Goal: Task Accomplishment & Management: Manage account settings

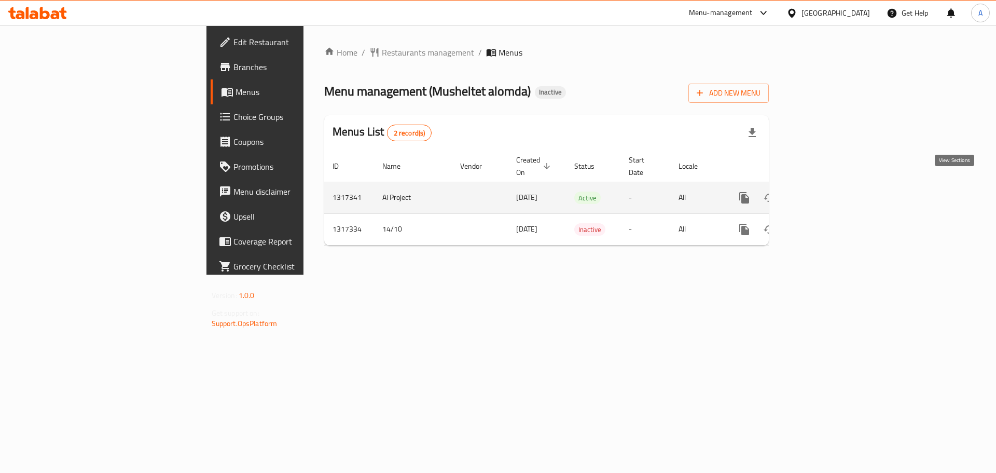
click at [832, 185] on link "enhanced table" at bounding box center [819, 197] width 25 height 25
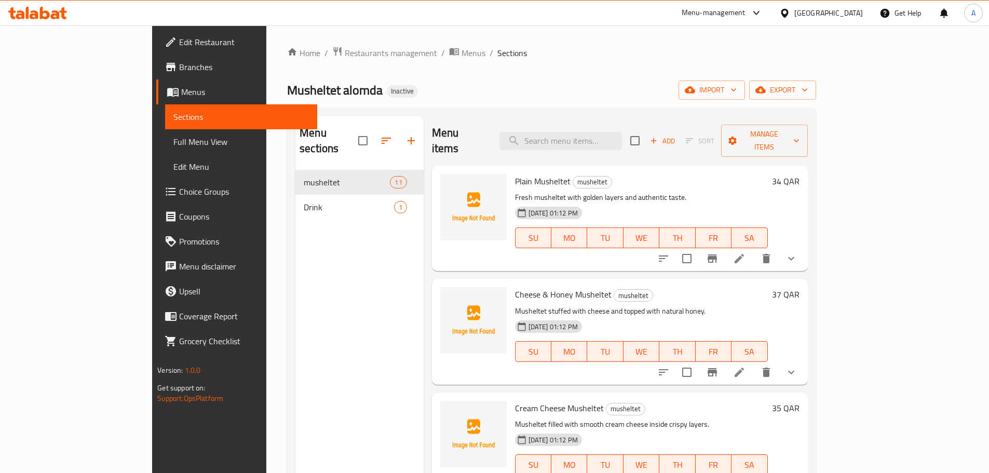
drag, startPoint x: 925, startPoint y: 104, endPoint x: 923, endPoint y: 98, distance: 6.3
click at [816, 103] on div "Home / Restaurants management / Menus / Sections Musheltet alomda Inactive impo…" at bounding box center [551, 321] width 529 height 551
click at [816, 98] on button "export" at bounding box center [782, 89] width 67 height 19
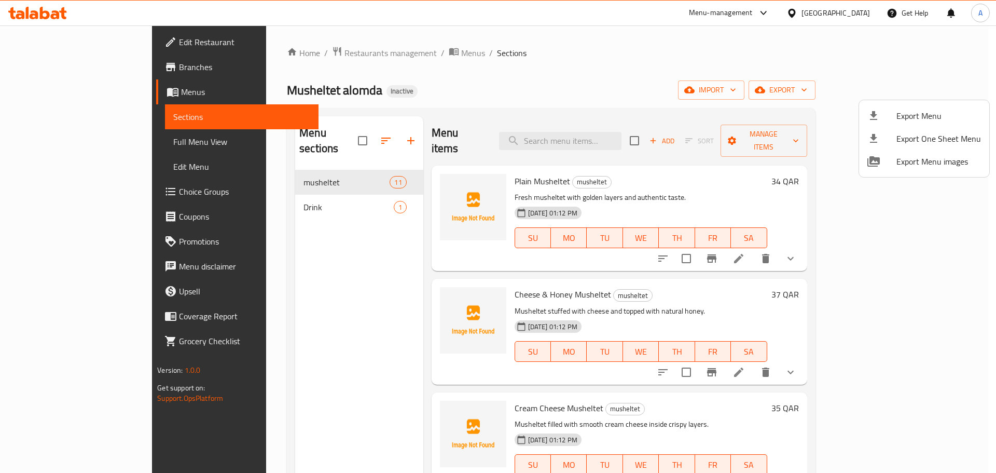
click at [916, 113] on span "Export Menu" at bounding box center [939, 116] width 85 height 12
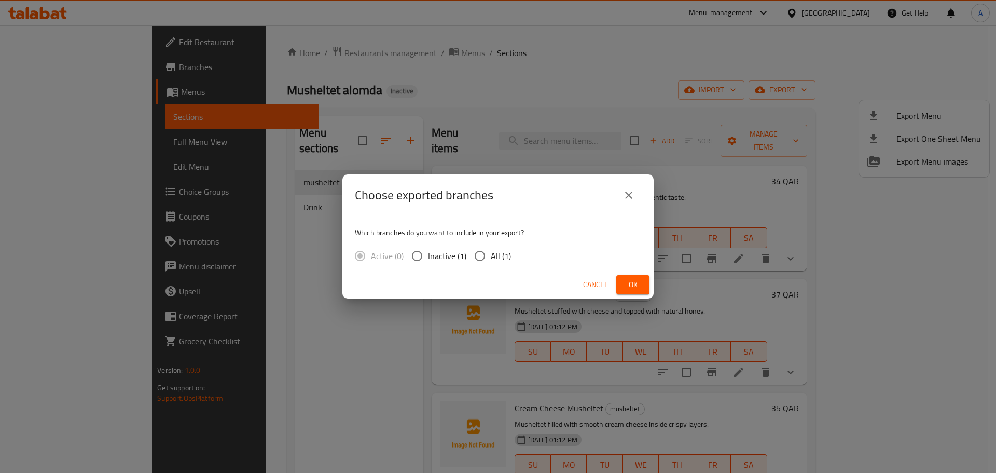
click at [497, 258] on span "All (1)" at bounding box center [501, 256] width 20 height 12
click at [491, 258] on input "All (1)" at bounding box center [480, 256] width 22 height 22
radio input "true"
click at [633, 283] on span "Ok" at bounding box center [633, 284] width 17 height 13
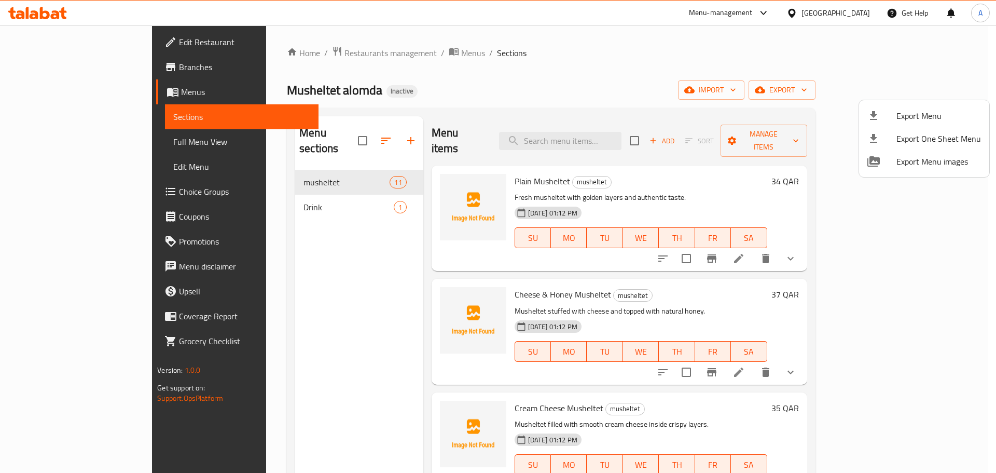
click at [618, 125] on div at bounding box center [498, 236] width 996 height 473
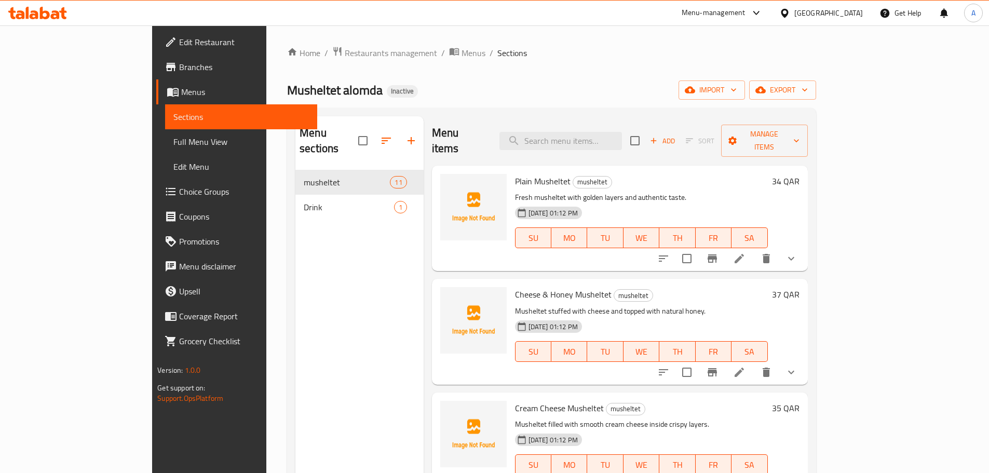
click at [618, 132] on input "search" at bounding box center [560, 141] width 122 height 18
paste input "Meat Liver Meshaltet"
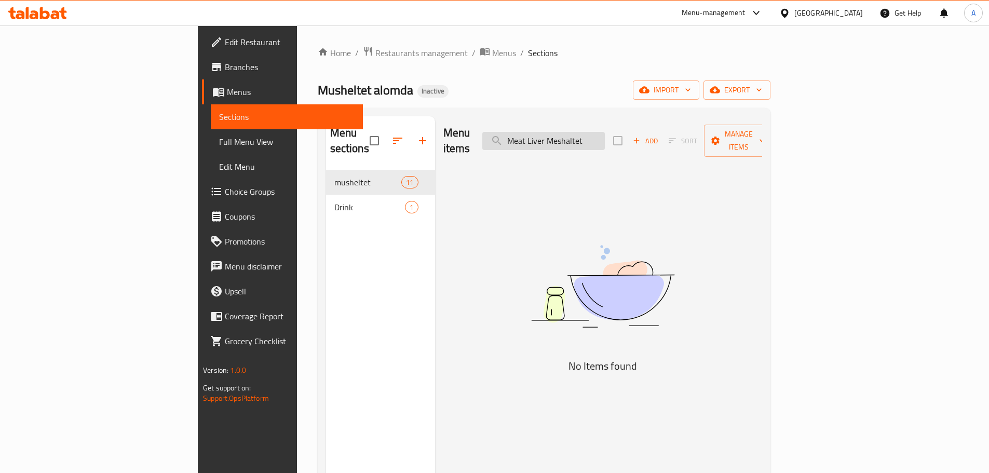
click at [605, 133] on input "Meat Liver Meshaltet" at bounding box center [543, 141] width 122 height 18
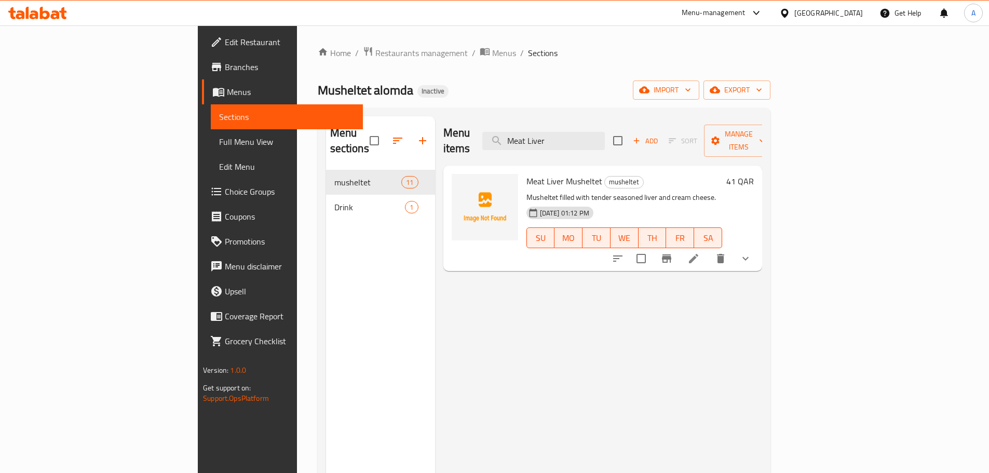
type input "Meat Liver"
click at [698, 254] on icon at bounding box center [693, 258] width 9 height 9
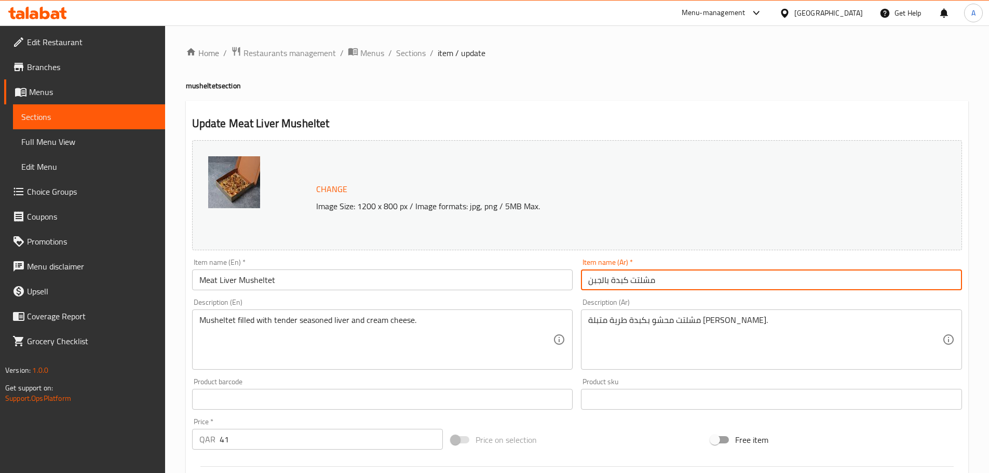
click at [671, 284] on input "مشلتت كبدة بالجبن" at bounding box center [771, 279] width 381 height 21
paste input "لحم"
type input "مشلتت كبدة لحم"
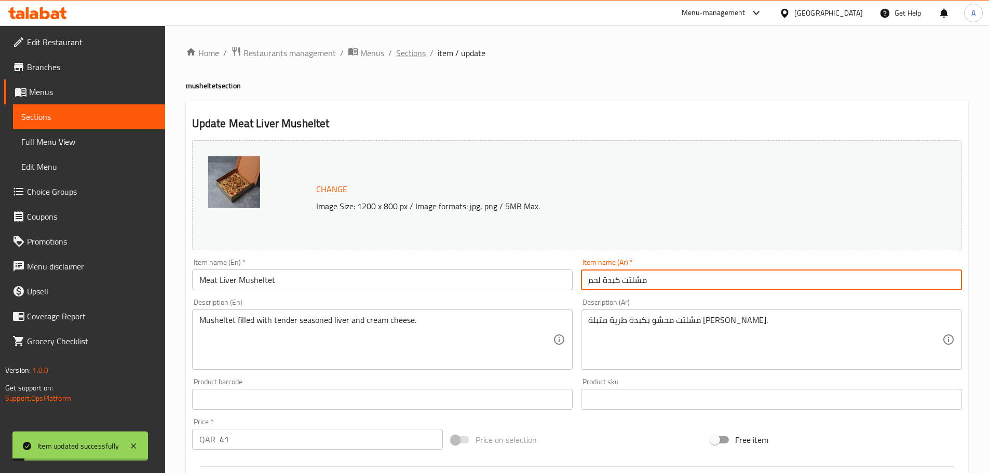
click at [418, 57] on span "Sections" at bounding box center [411, 53] width 30 height 12
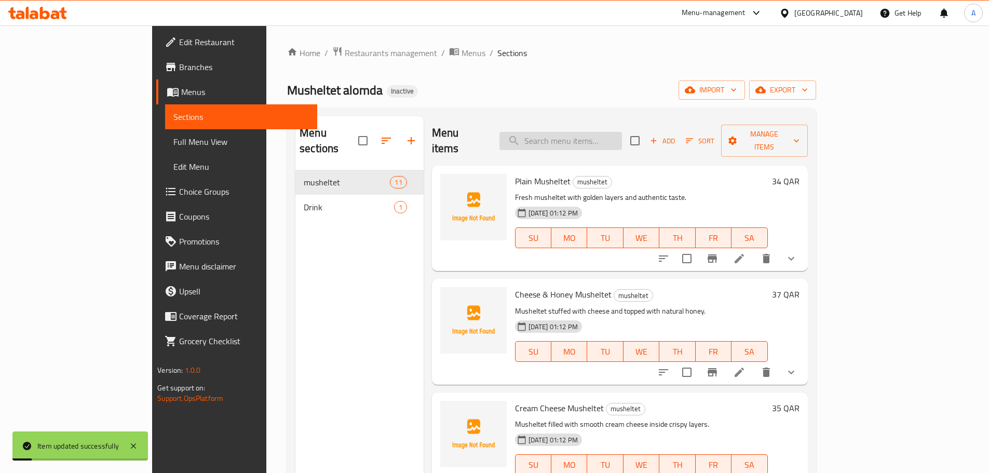
click at [673, 144] on div "Menu items Add Sort Manage items" at bounding box center [620, 140] width 376 height 49
click at [622, 138] on input "search" at bounding box center [560, 141] width 122 height 18
paste input "مشلتت شكشوكة بالجبنة"
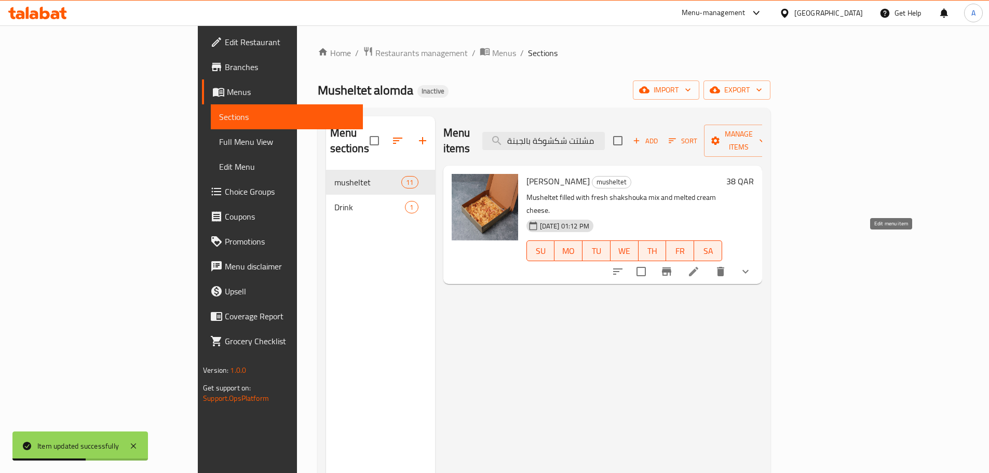
type input "مشلتت شكشوكة بالجبنة"
click at [698, 267] on icon at bounding box center [693, 271] width 9 height 9
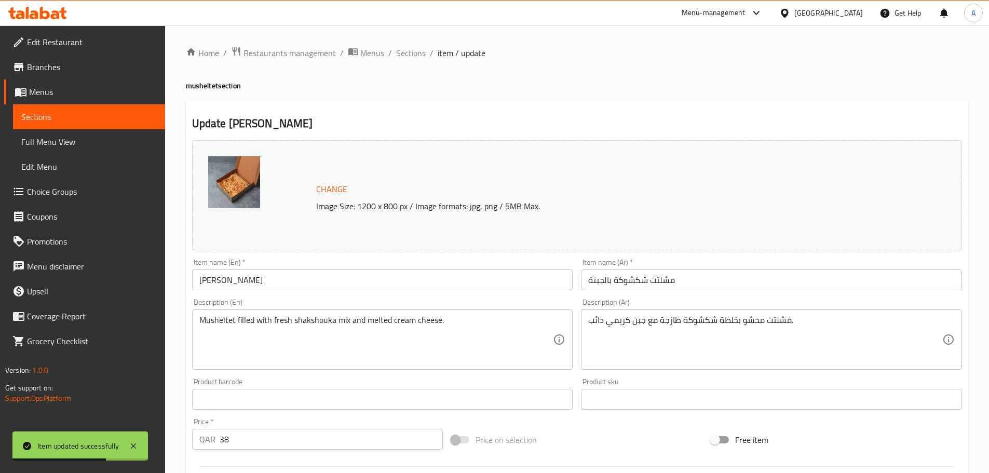
click at [364, 279] on input "Shakshouka Musheltet" at bounding box center [382, 279] width 381 height 21
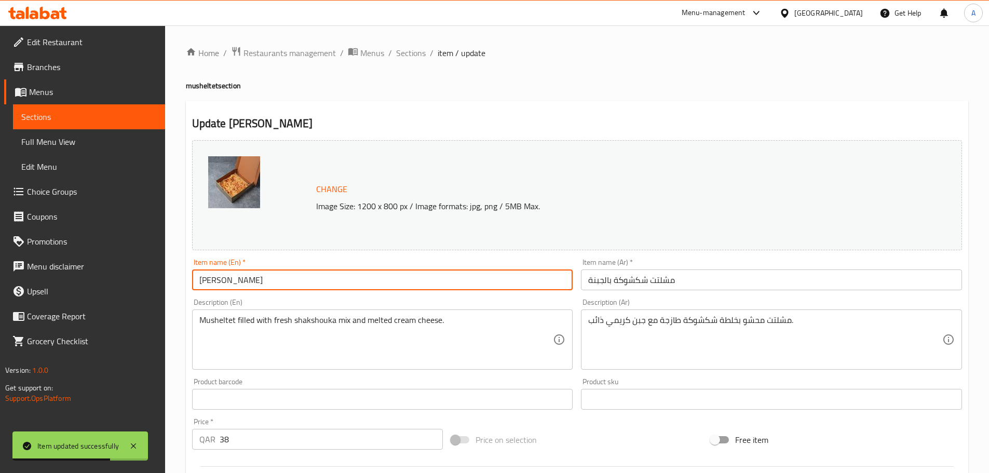
click at [364, 279] on input "Shakshouka Musheltet" at bounding box center [382, 279] width 381 height 21
paste input "with Cheese Mesha"
type input "Shakshouka with Cheese Meshaltet"
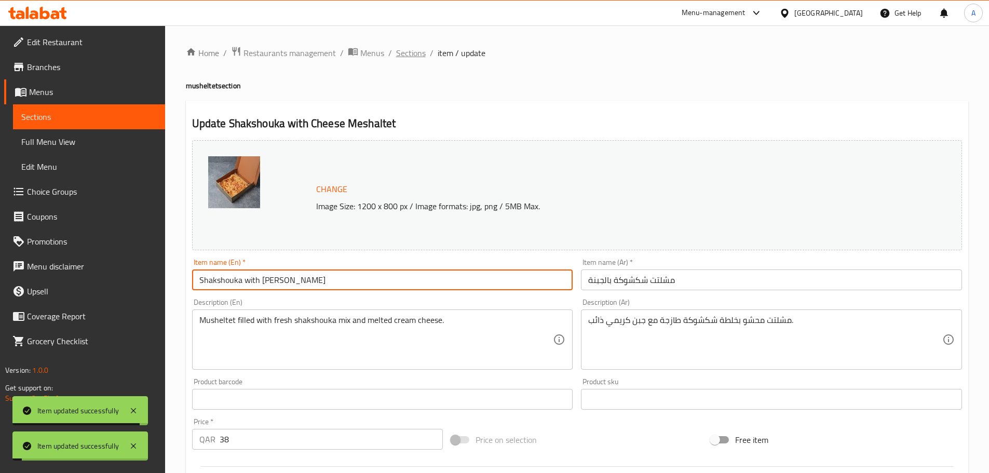
click at [406, 57] on span "Sections" at bounding box center [411, 53] width 30 height 12
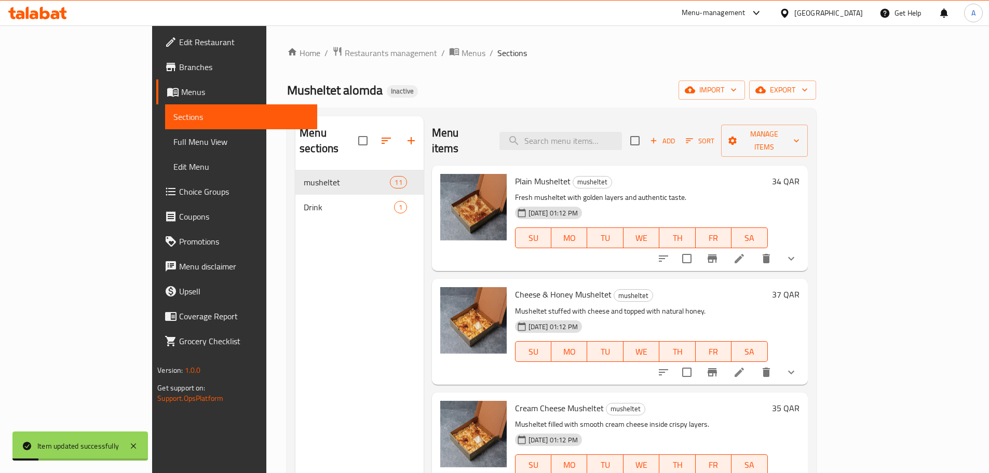
click at [754, 249] on li at bounding box center [739, 258] width 29 height 19
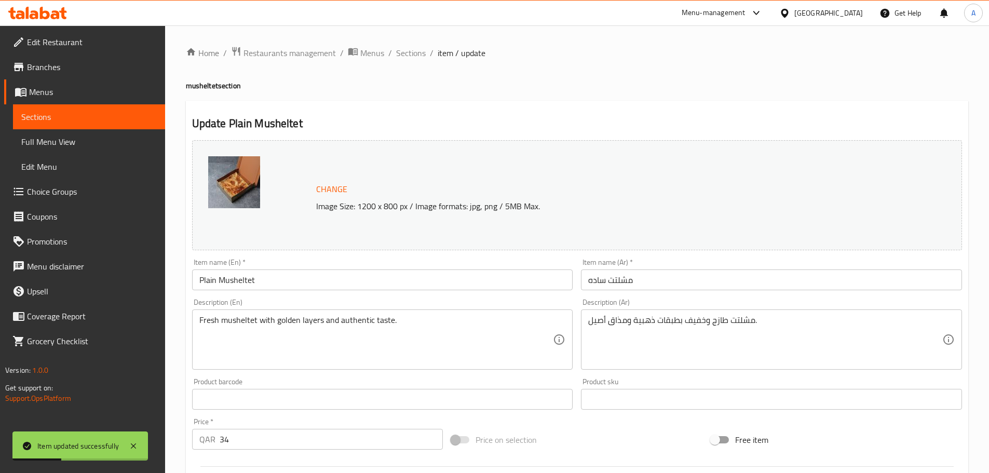
click at [625, 314] on div "مشلتت طازج وخفيف بطبقات ذهبية ومذاق أصيل. Description (Ar)" at bounding box center [771, 339] width 381 height 60
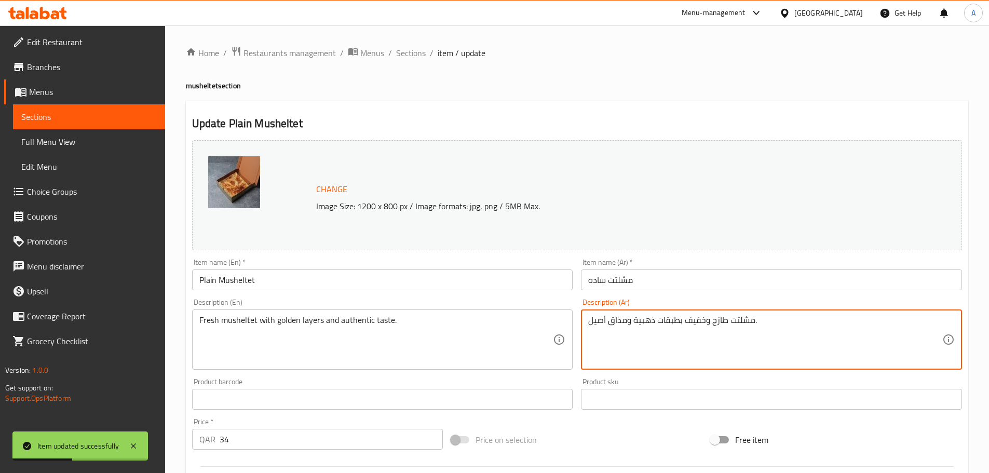
click at [629, 321] on textarea "مشلتت طازج وخفيف بطبقات ذهبية ومذاق أصيل." at bounding box center [765, 339] width 354 height 49
click at [651, 284] on input "مشلتت ساده" at bounding box center [771, 279] width 381 height 21
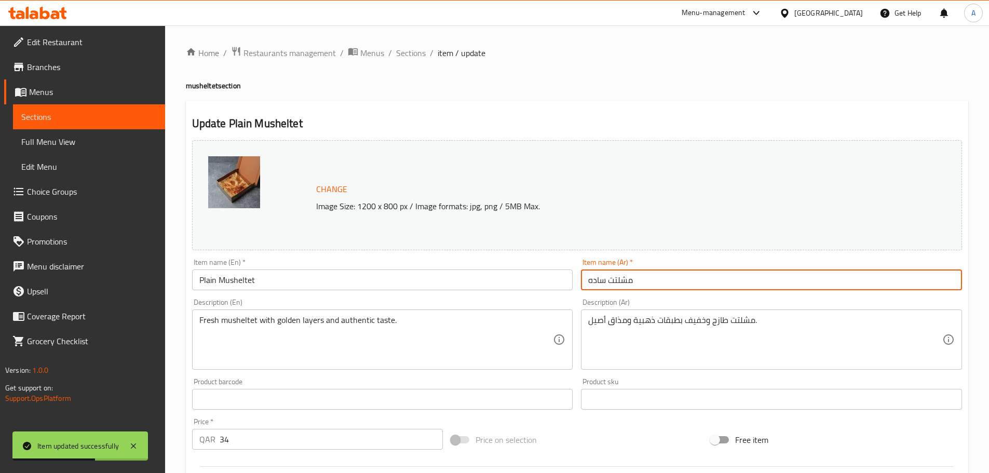
click at [400, 51] on span "Sections" at bounding box center [411, 53] width 30 height 12
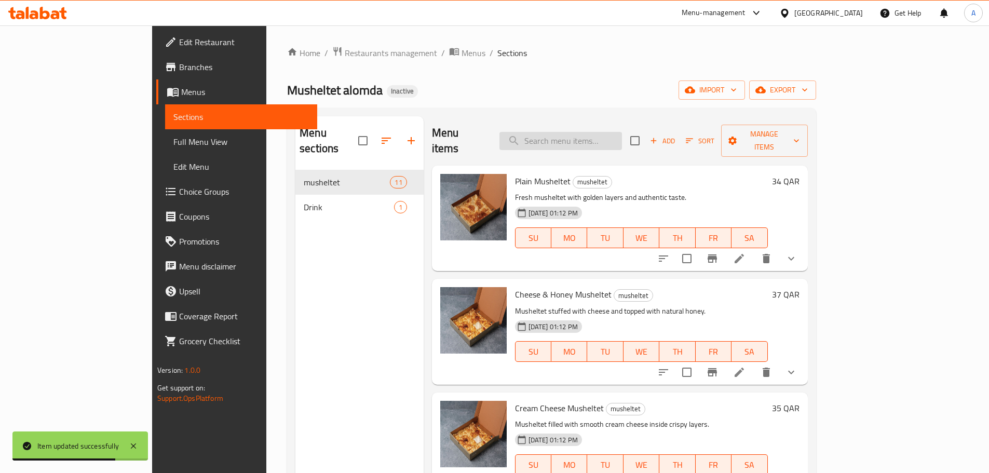
click at [621, 132] on input "search" at bounding box center [560, 141] width 122 height 18
paste input "Shakshouka with Cheese Meshaltet"
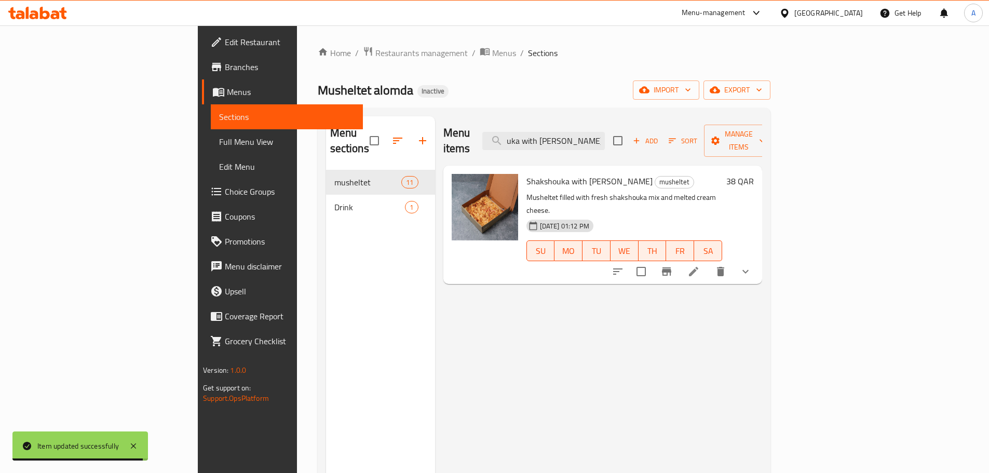
type input "Shakshouka with Cheese Meshaltet"
click at [698, 267] on icon at bounding box center [693, 271] width 9 height 9
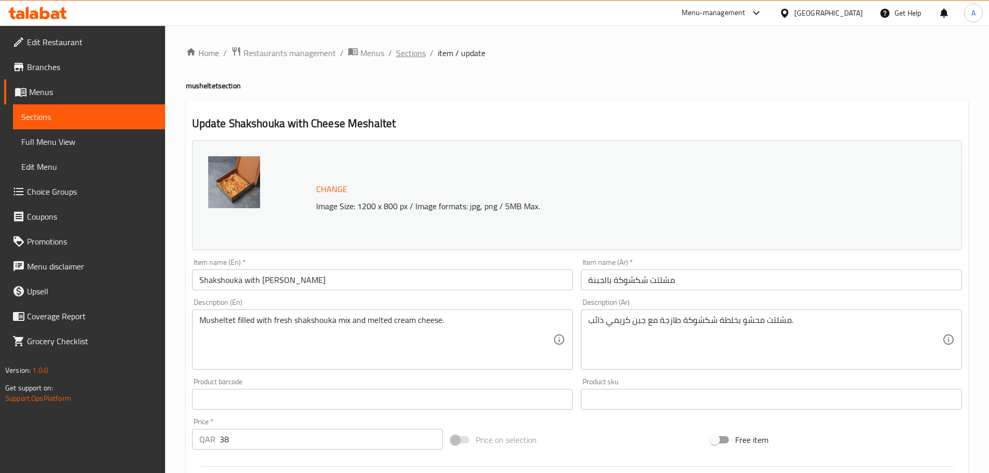
click at [399, 56] on span "Sections" at bounding box center [411, 53] width 30 height 12
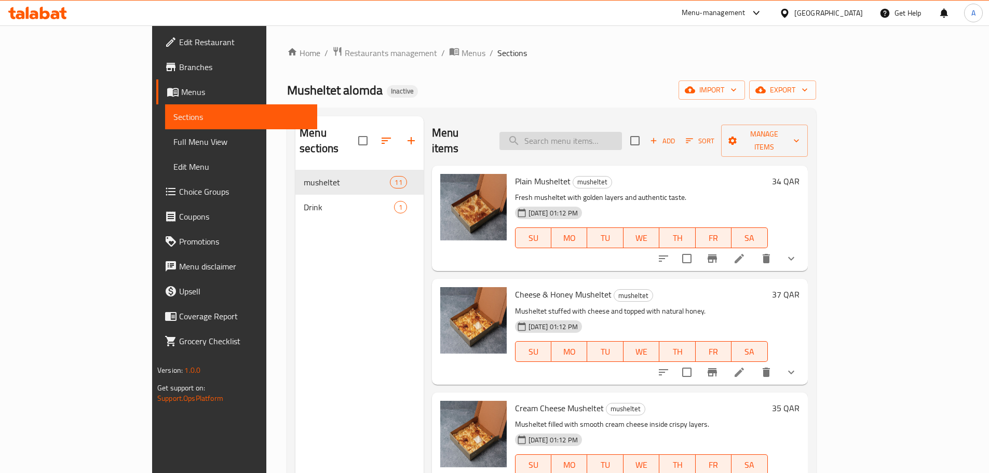
click at [614, 133] on input "search" at bounding box center [560, 141] width 122 height 18
paste input "Meat Liver Musheltet"
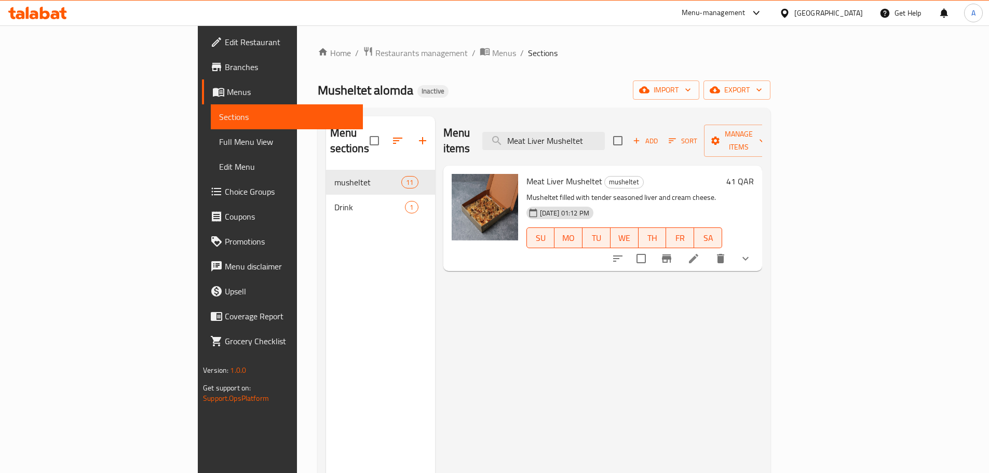
type input "Meat Liver Musheltet"
click at [700, 252] on icon at bounding box center [693, 258] width 12 height 12
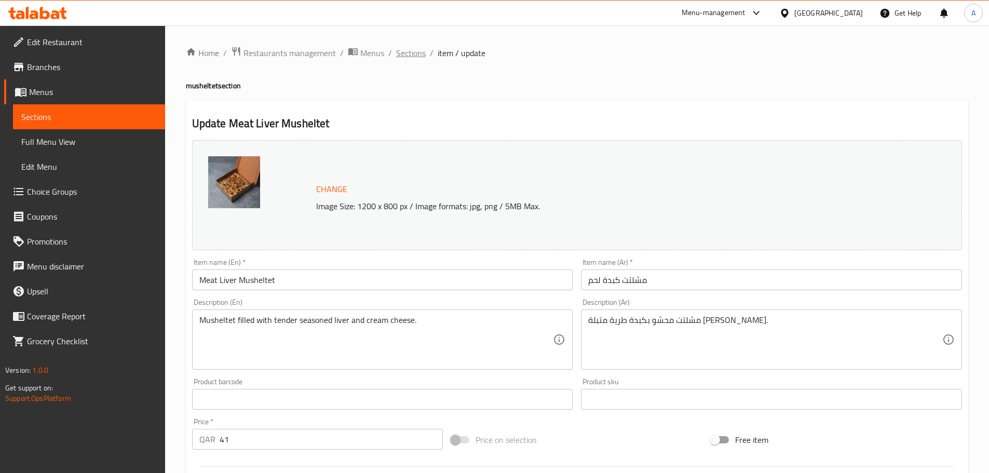
click at [401, 48] on span "Sections" at bounding box center [411, 53] width 30 height 12
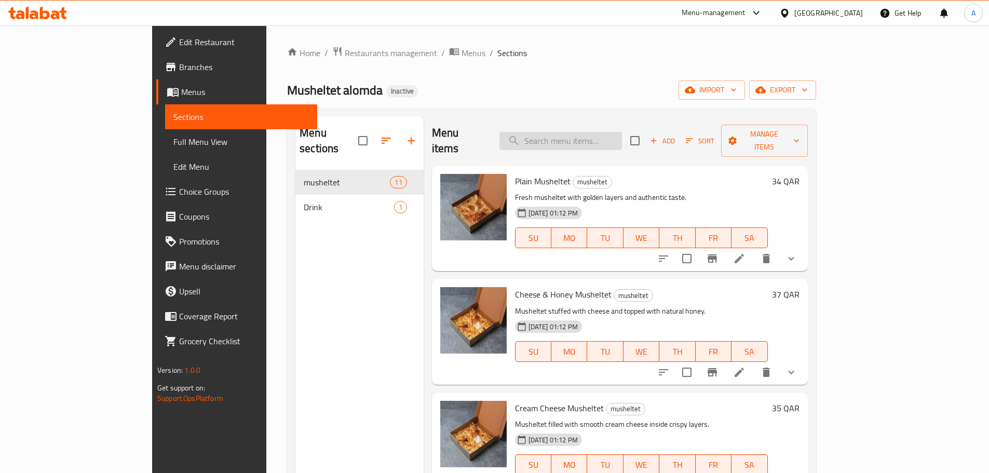
click at [609, 132] on input "search" at bounding box center [560, 141] width 122 height 18
paste input "Fresh musheltet with golden layers and authentic taste."
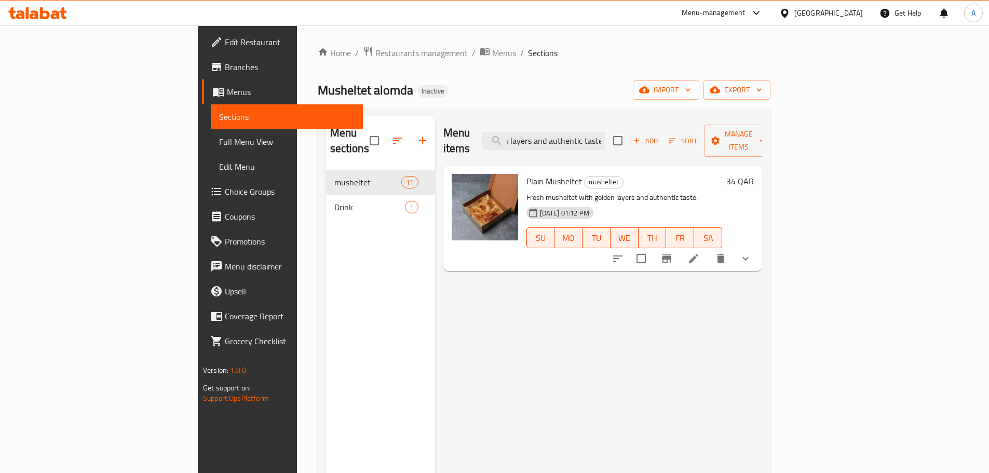
type input "Fresh musheltet with golden layers and authentic taste."
click at [708, 249] on li at bounding box center [693, 258] width 29 height 19
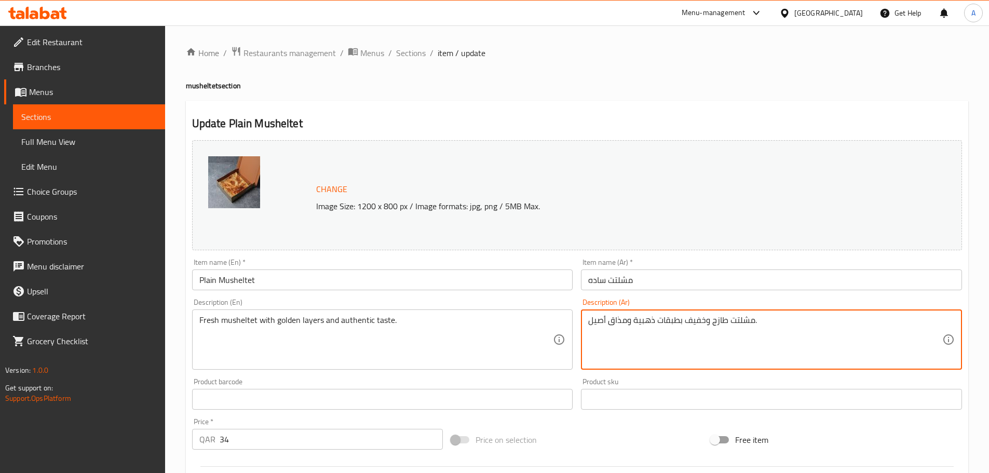
drag, startPoint x: 758, startPoint y: 323, endPoint x: 704, endPoint y: 323, distance: 54.5
click at [686, 283] on input "مشلتت ساده" at bounding box center [771, 279] width 381 height 21
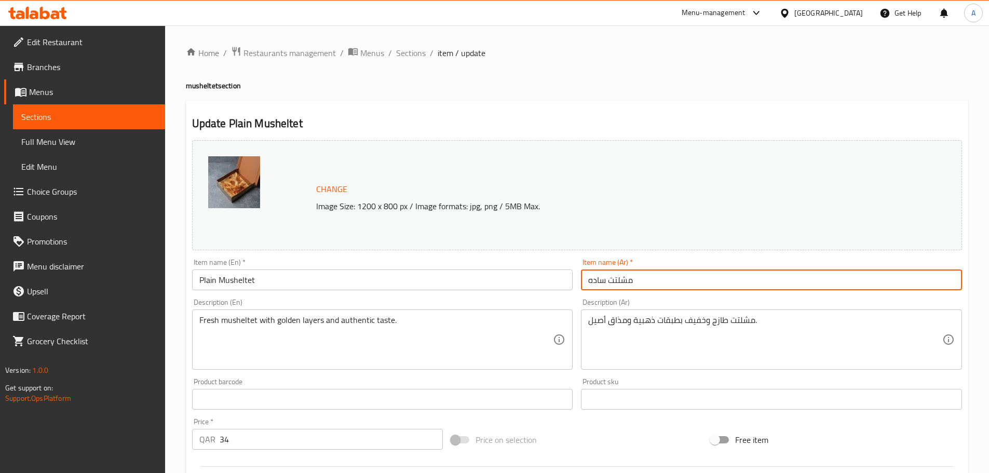
click at [408, 50] on span "Sections" at bounding box center [411, 53] width 30 height 12
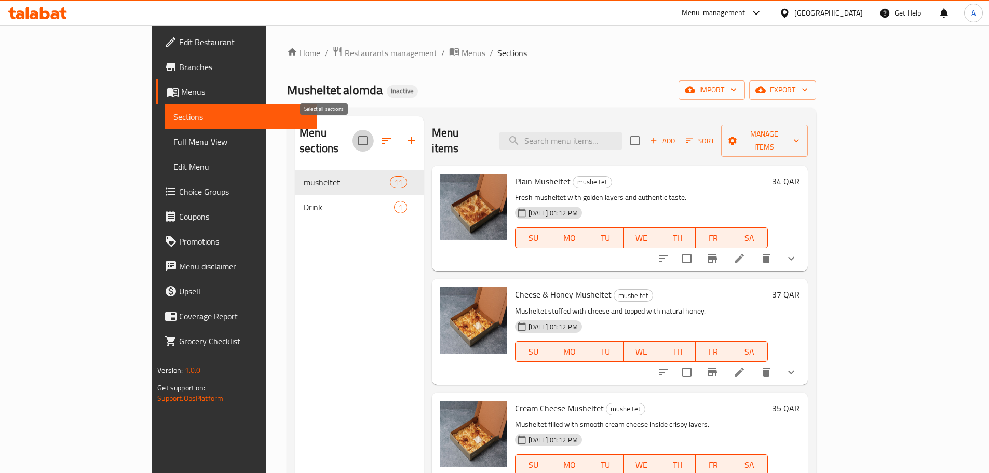
click at [352, 130] on input "checkbox" at bounding box center [363, 141] width 22 height 22
checkbox input "true"
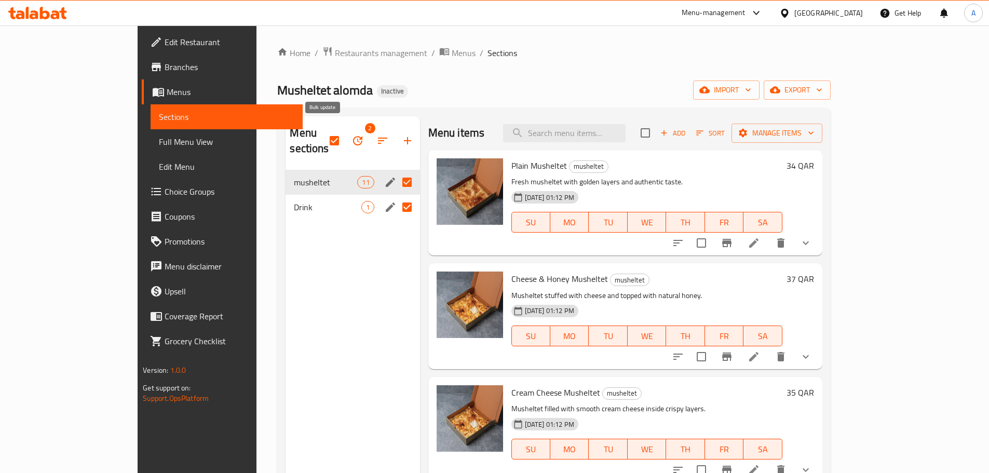
click at [353, 136] on icon "button" at bounding box center [357, 140] width 9 height 9
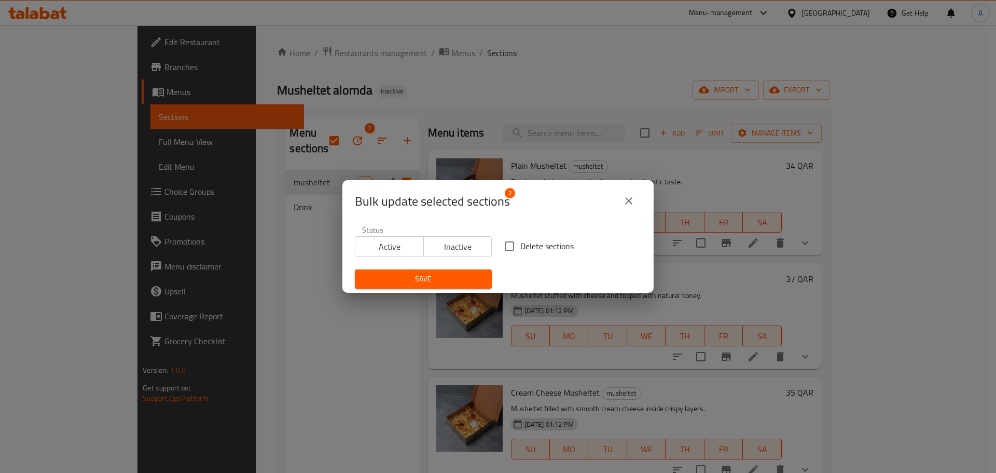
click at [528, 251] on span "Delete sections" at bounding box center [547, 246] width 53 height 12
click at [521, 251] on input "Delete sections" at bounding box center [510, 246] width 22 height 22
checkbox input "true"
drag, startPoint x: 483, startPoint y: 267, endPoint x: 474, endPoint y: 280, distance: 15.7
click at [483, 267] on div "Save" at bounding box center [423, 279] width 149 height 32
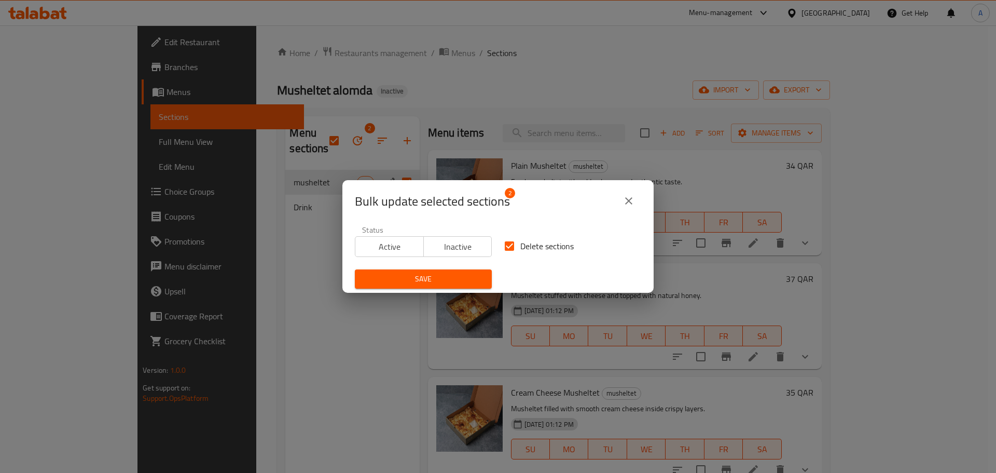
click at [474, 280] on span "Save" at bounding box center [423, 278] width 120 height 13
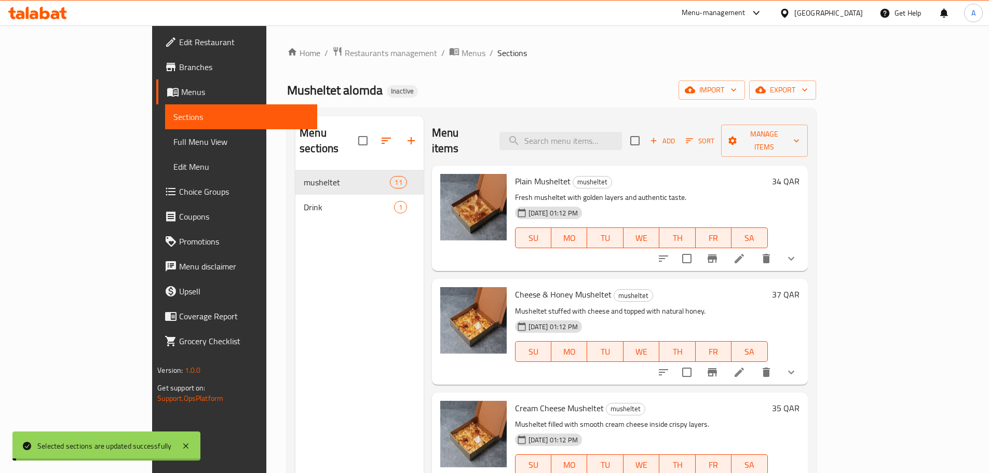
click at [808, 95] on span "export" at bounding box center [782, 90] width 50 height 13
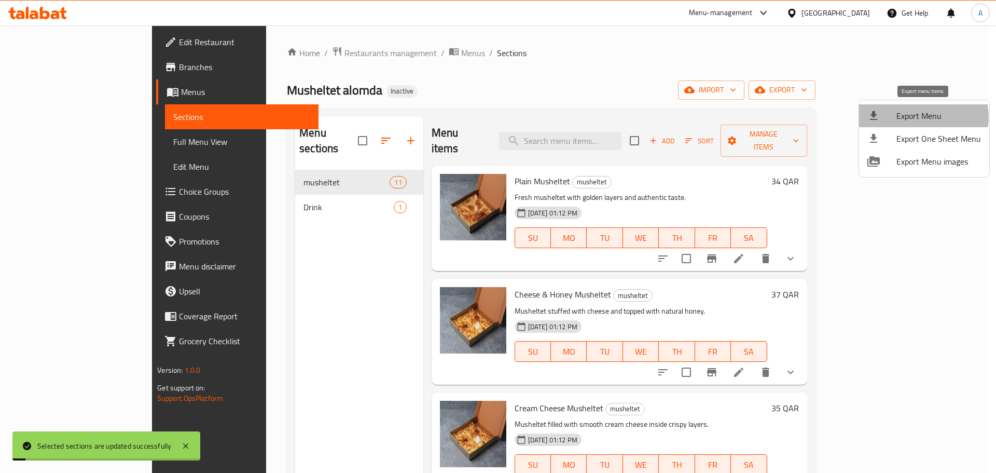
click at [917, 117] on span "Export Menu" at bounding box center [939, 116] width 85 height 12
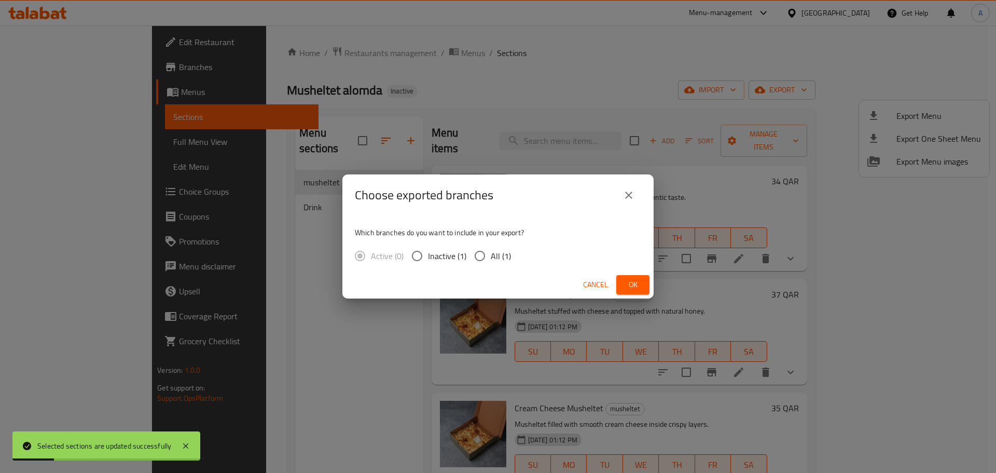
click at [557, 241] on div "Which branches do you want to include in your export? Active (0) Inactive (1) A…" at bounding box center [498, 243] width 311 height 55
click at [629, 198] on icon "close" at bounding box center [629, 195] width 12 height 12
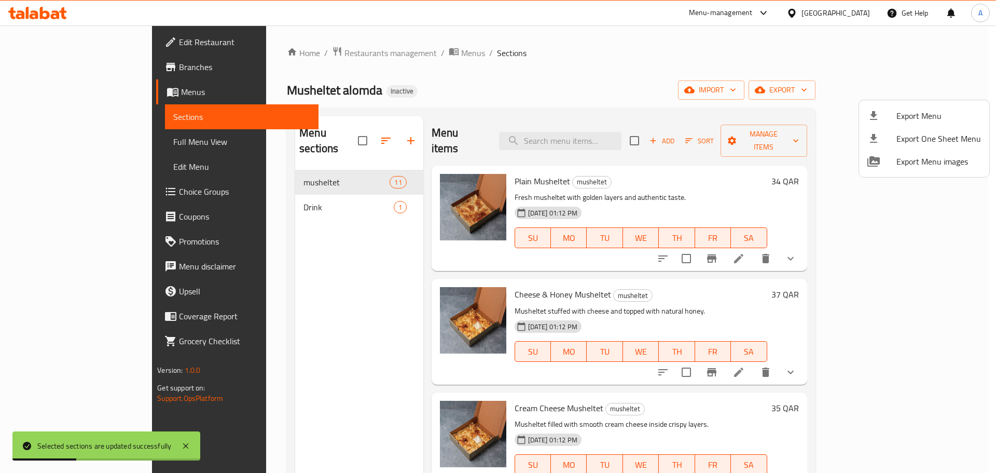
drag, startPoint x: 317, startPoint y: 137, endPoint x: 328, endPoint y: 133, distance: 11.5
click at [318, 135] on div at bounding box center [498, 236] width 996 height 473
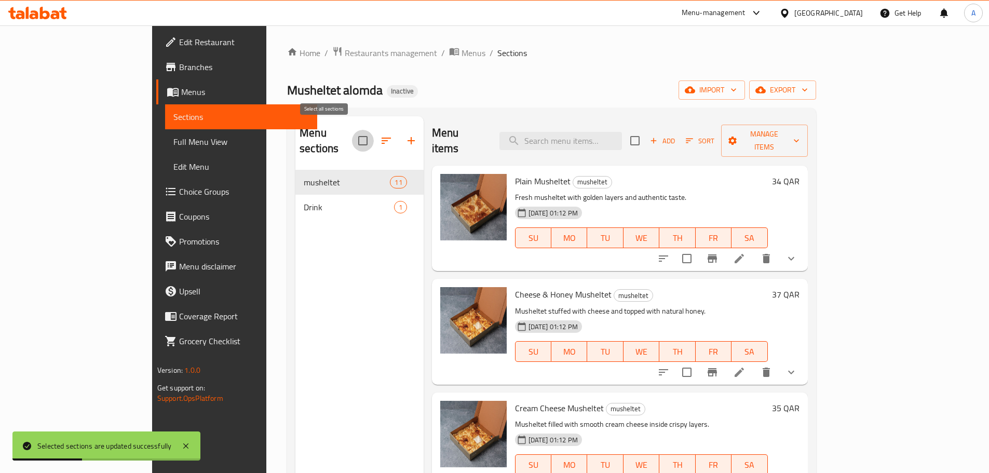
click at [352, 133] on input "checkbox" at bounding box center [363, 141] width 22 height 22
checkbox input "true"
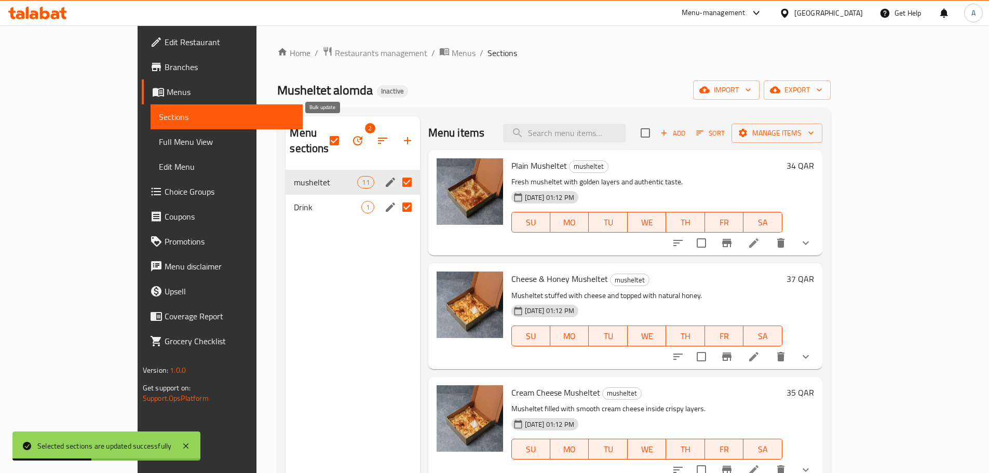
click at [351, 134] on icon "button" at bounding box center [357, 140] width 12 height 12
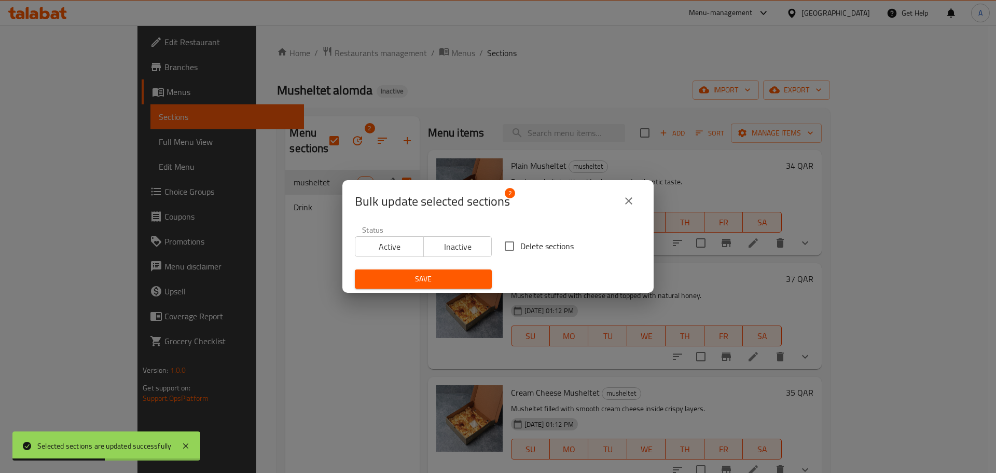
click at [539, 243] on span "Delete sections" at bounding box center [547, 246] width 53 height 12
click at [521, 243] on input "Delete sections" at bounding box center [510, 246] width 22 height 22
checkbox input "true"
click at [454, 281] on span "Save" at bounding box center [423, 278] width 120 height 13
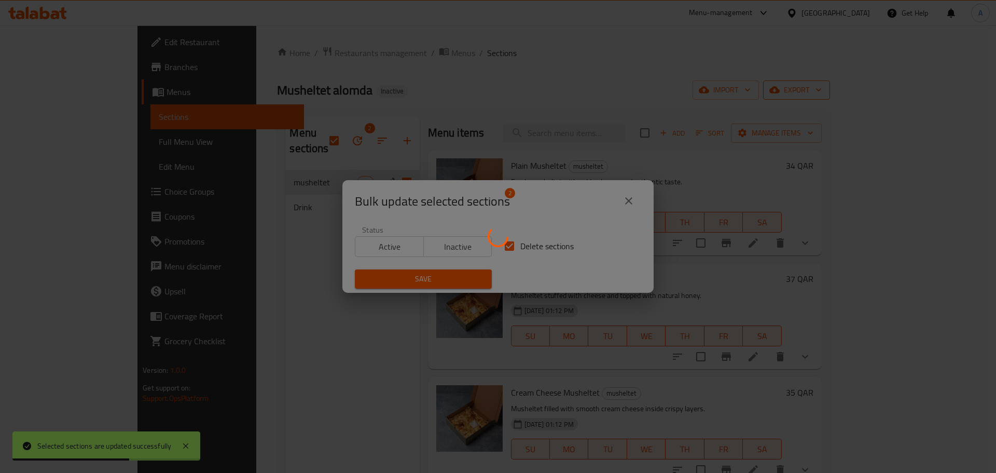
checkbox input "false"
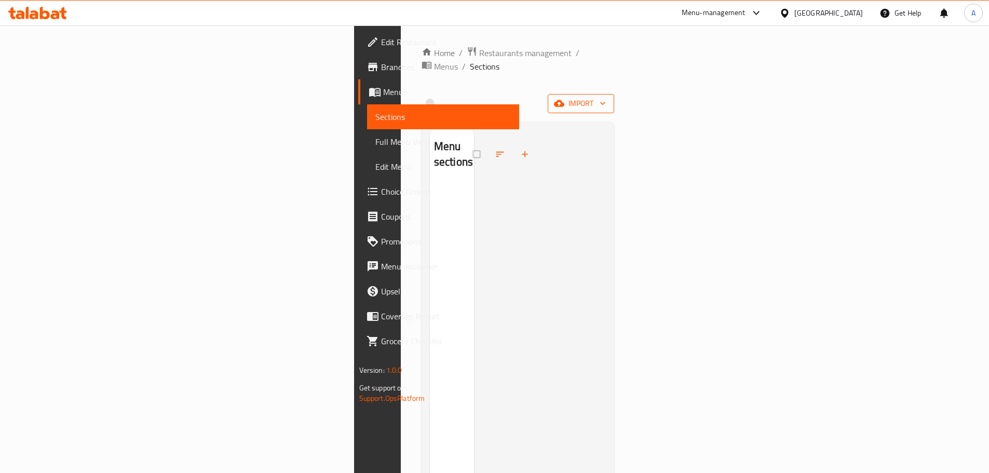
click at [564, 98] on icon "button" at bounding box center [559, 103] width 10 height 10
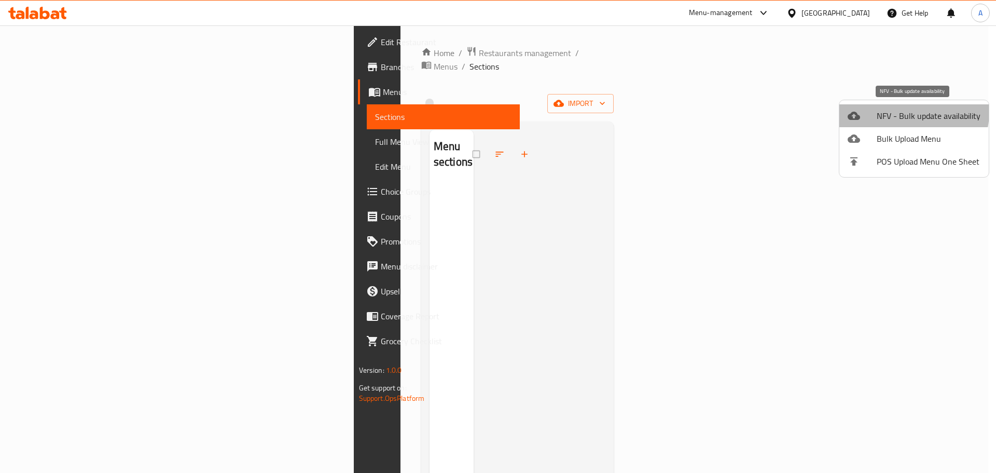
click at [904, 112] on span "NFV - Bulk update availability" at bounding box center [929, 116] width 104 height 12
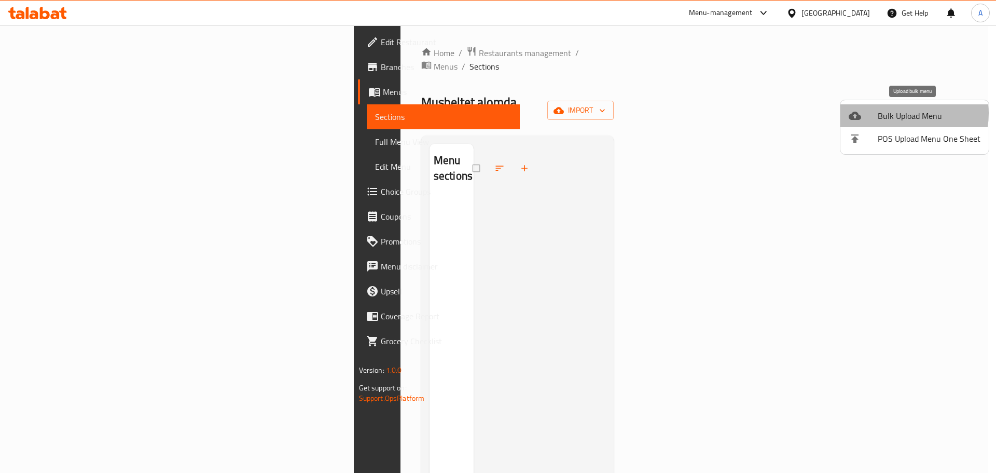
click at [897, 114] on span "Bulk Upload Menu" at bounding box center [929, 116] width 103 height 12
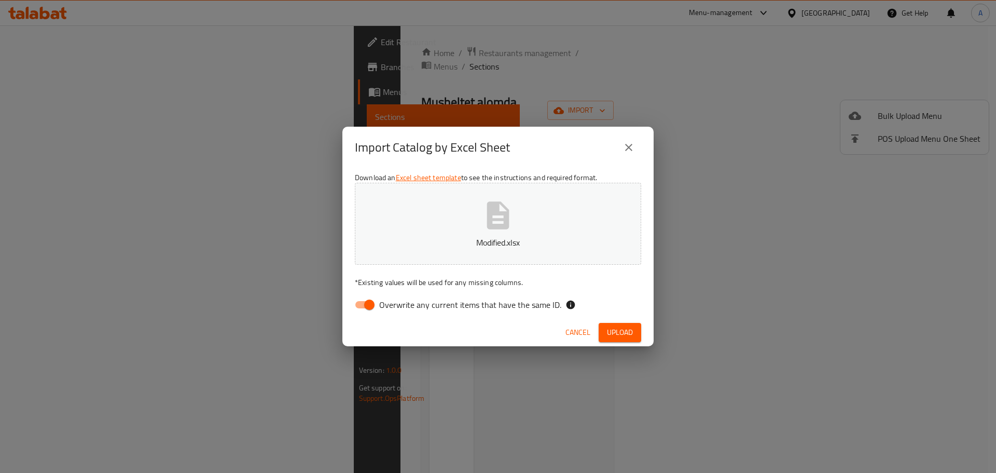
drag, startPoint x: 531, startPoint y: 320, endPoint x: 532, endPoint y: 304, distance: 16.1
click at [531, 319] on div "Cancel Upload" at bounding box center [498, 333] width 311 height 28
drag, startPoint x: 532, startPoint y: 304, endPoint x: 538, endPoint y: 307, distance: 6.7
click at [532, 304] on span "Overwrite any current items that have the same ID." at bounding box center [470, 304] width 182 height 12
click at [399, 304] on input "Overwrite any current items that have the same ID." at bounding box center [369, 305] width 59 height 20
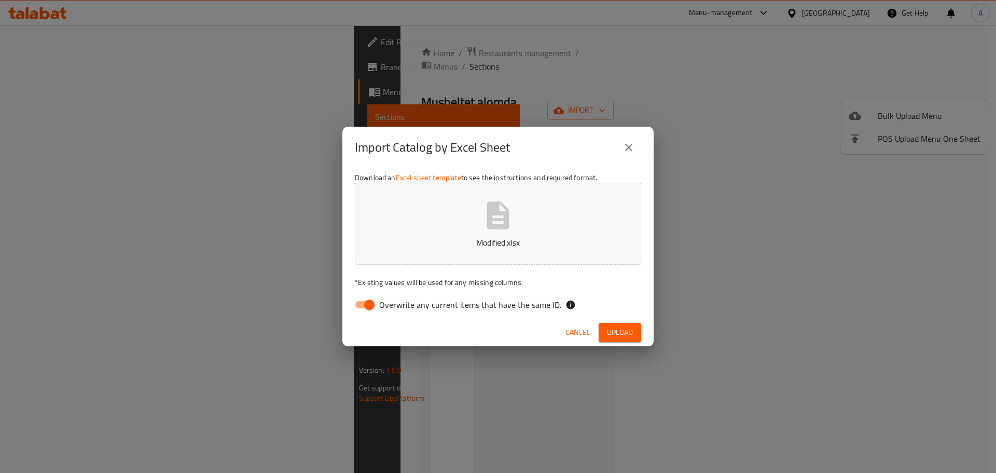
checkbox input "false"
click at [605, 325] on button "Upload" at bounding box center [620, 332] width 43 height 19
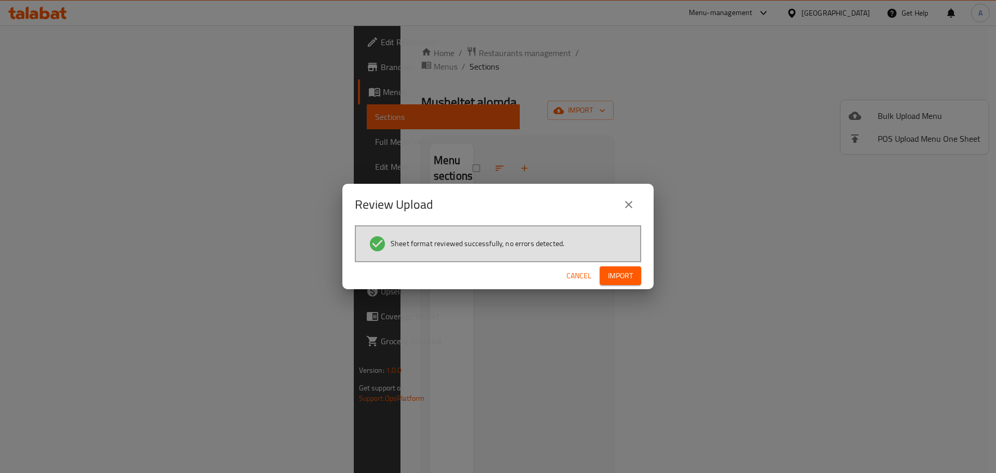
click at [623, 279] on span "Import" at bounding box center [620, 275] width 25 height 13
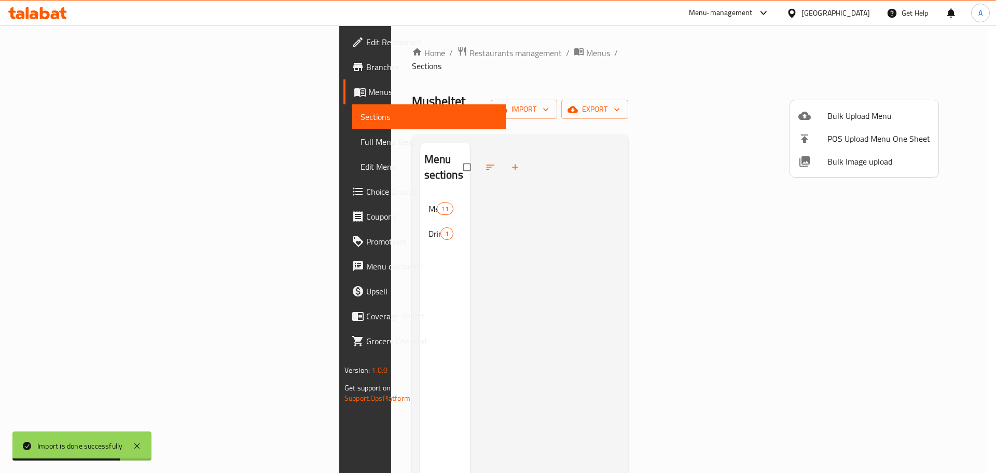
click at [62, 141] on div at bounding box center [498, 236] width 996 height 473
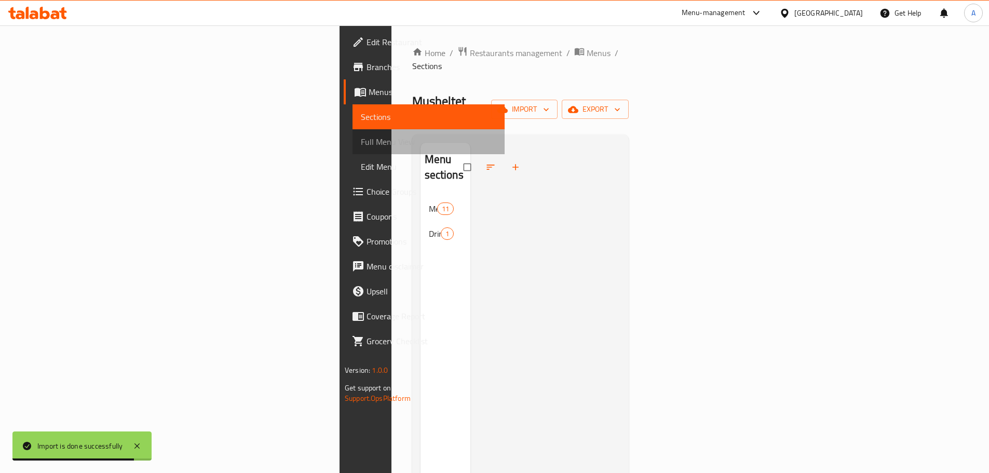
click at [361, 141] on span "Full Menu View" at bounding box center [428, 141] width 135 height 12
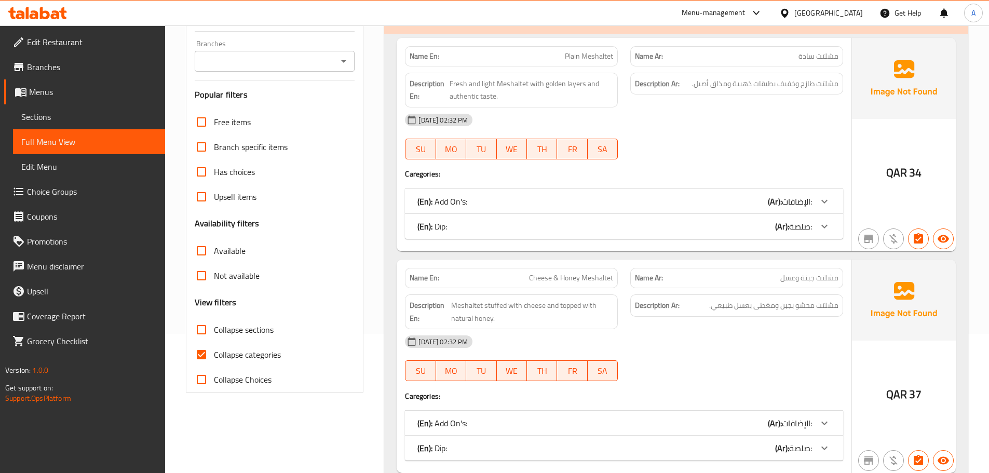
scroll to position [156, 0]
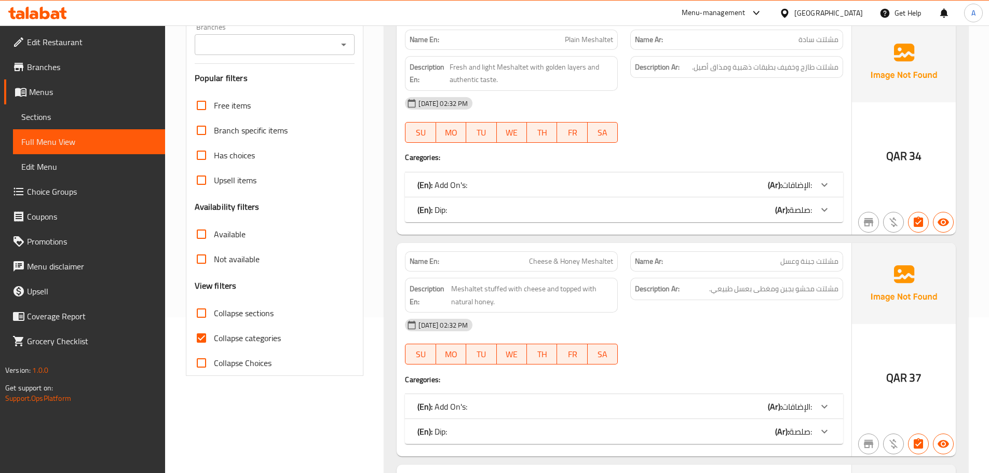
click at [203, 303] on input "Collapse sections" at bounding box center [201, 312] width 25 height 25
checkbox input "true"
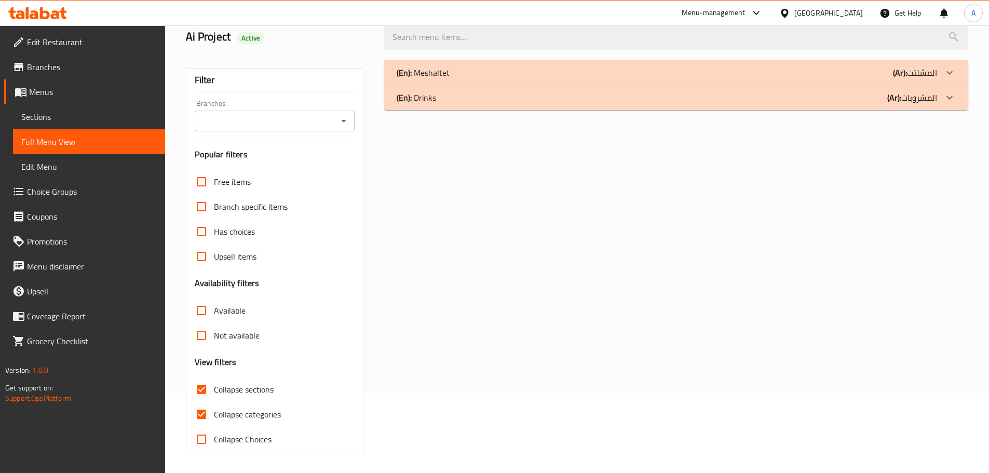
scroll to position [79, 0]
click at [458, 105] on div "(En): Drinks (Ar): المشروبات" at bounding box center [676, 97] width 584 height 25
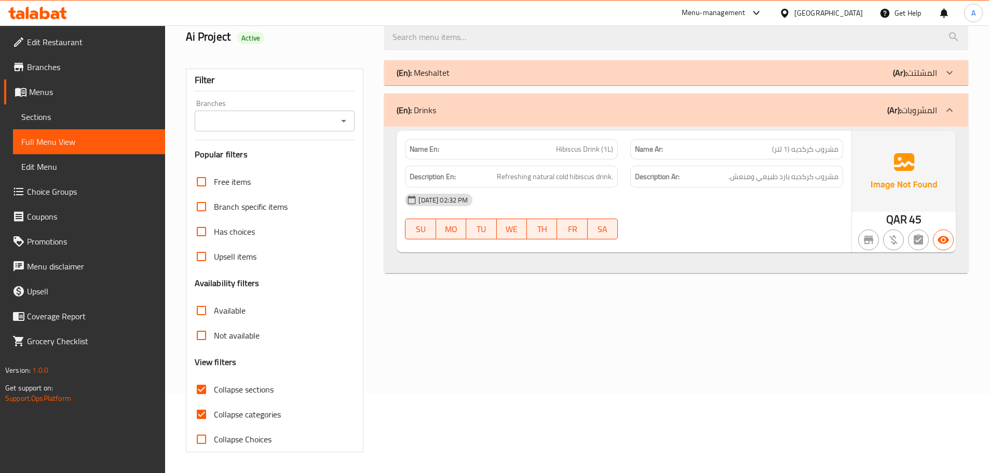
click at [458, 105] on div "(En): Drinks (Ar): المشروبات" at bounding box center [667, 110] width 540 height 12
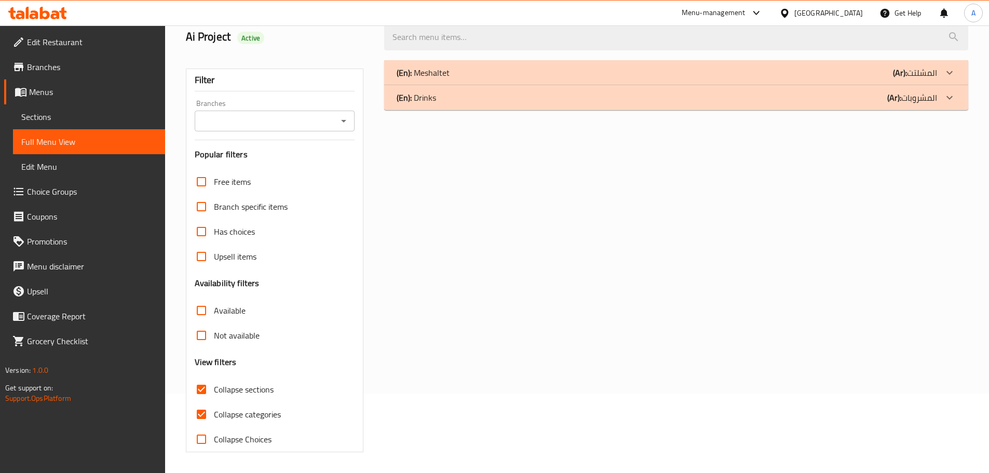
click at [466, 59] on div "(En): Meshaltet (Ar): المشلتت Name En: Plain Meshaltet Name Ar: مشلتت سادة Desc…" at bounding box center [676, 256] width 596 height 404
click at [465, 67] on div "(En): Meshaltet (Ar): المشلتت" at bounding box center [667, 72] width 540 height 12
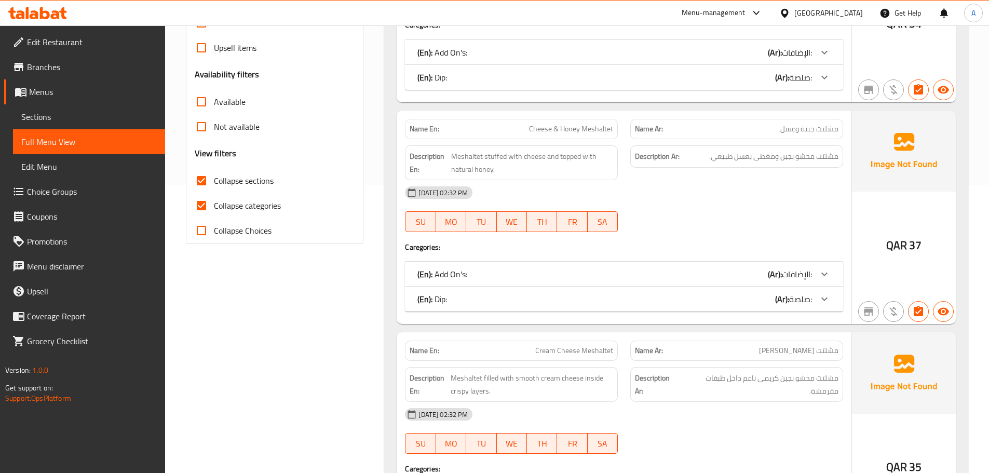
scroll to position [289, 0]
click at [469, 75] on div "(En): Dip: (Ar): صلصة:" at bounding box center [614, 76] width 394 height 12
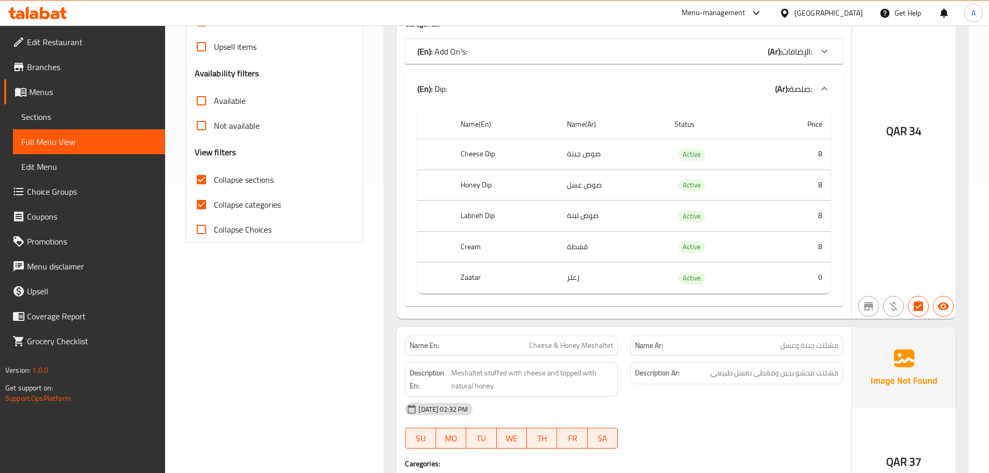
click at [468, 48] on div "(En): Add On's: (Ar): الإضافات:" at bounding box center [614, 51] width 394 height 12
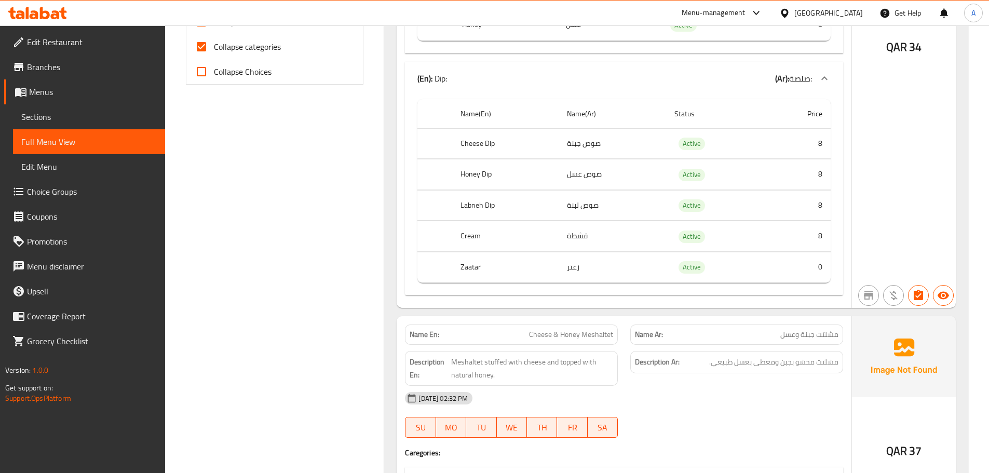
scroll to position [445, 0]
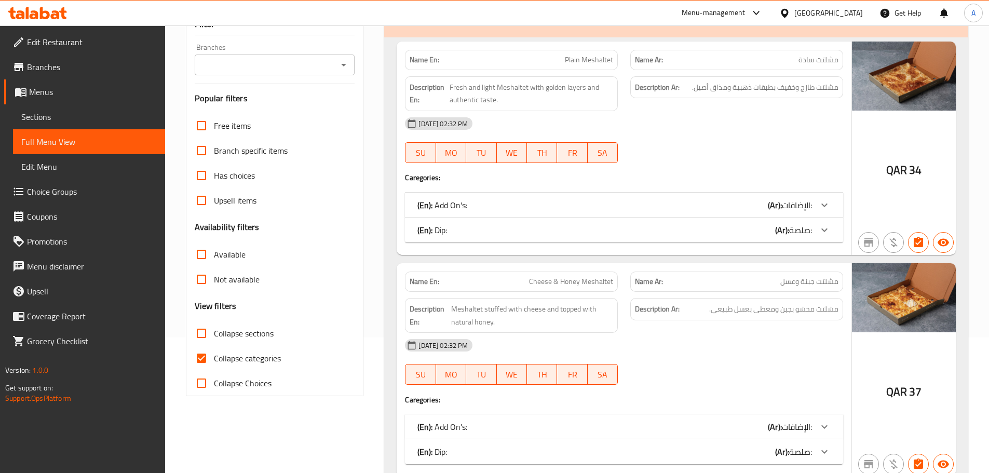
scroll to position [156, 0]
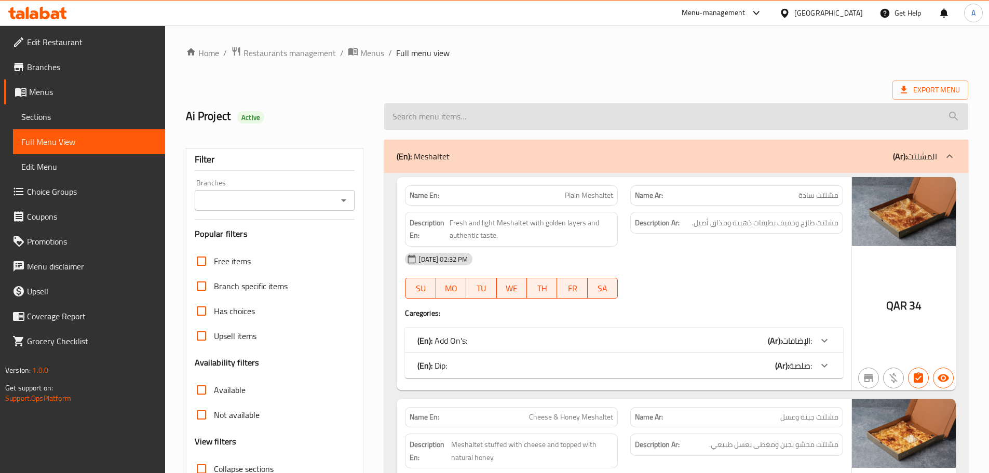
click at [536, 104] on input "search" at bounding box center [676, 116] width 584 height 26
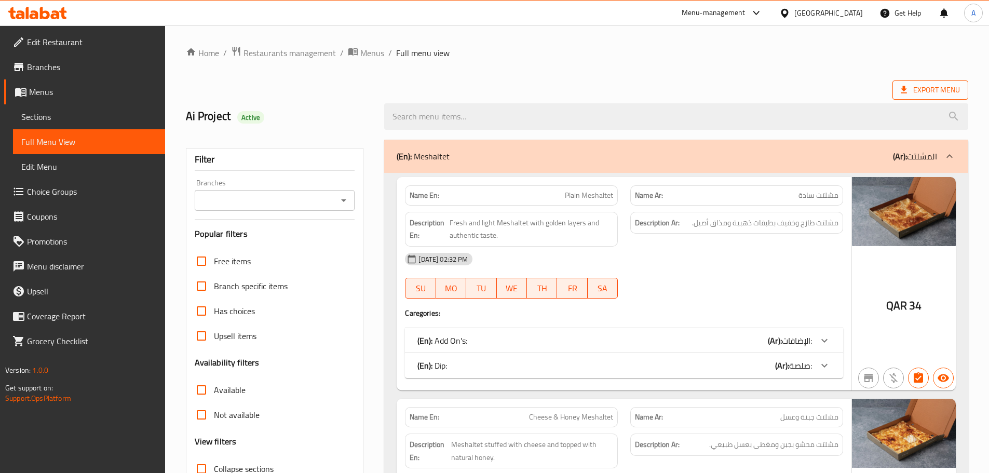
click at [934, 89] on span "Export Menu" at bounding box center [929, 90] width 59 height 13
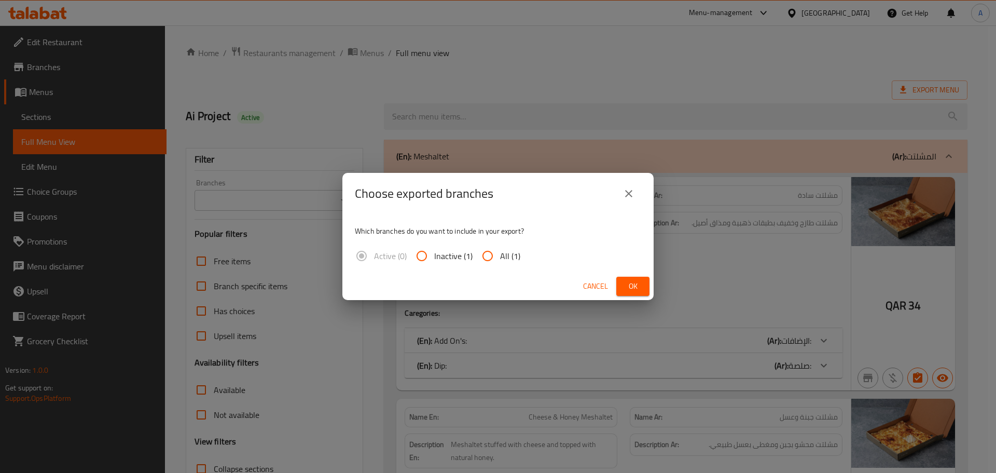
click at [516, 259] on div "Active (0) Inactive (1) All (1)" at bounding box center [442, 255] width 174 height 25
click at [503, 254] on span "All (1)" at bounding box center [510, 256] width 20 height 12
click at [500, 254] on input "All (1)" at bounding box center [487, 255] width 25 height 25
radio input "true"
click at [617, 276] on div "Choose exported branches Which branches do you want to include in your export? …" at bounding box center [498, 236] width 311 height 127
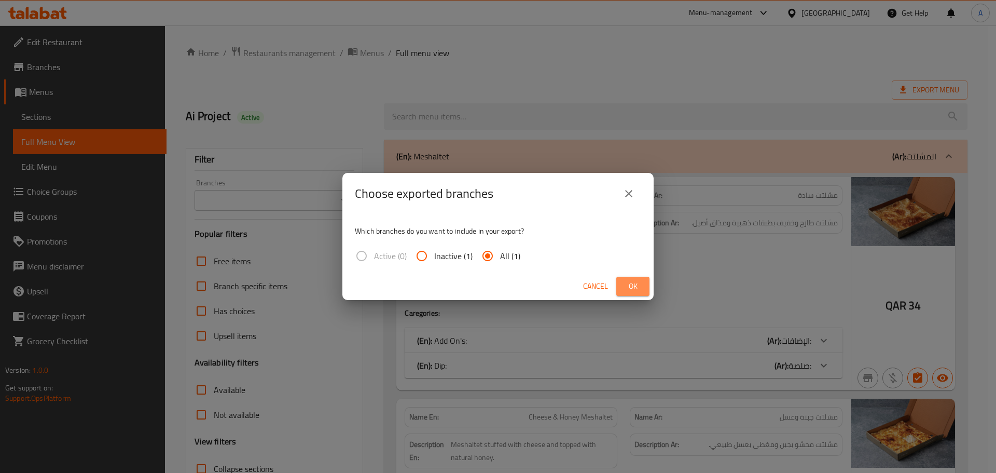
click at [627, 279] on button "Ok" at bounding box center [633, 286] width 33 height 19
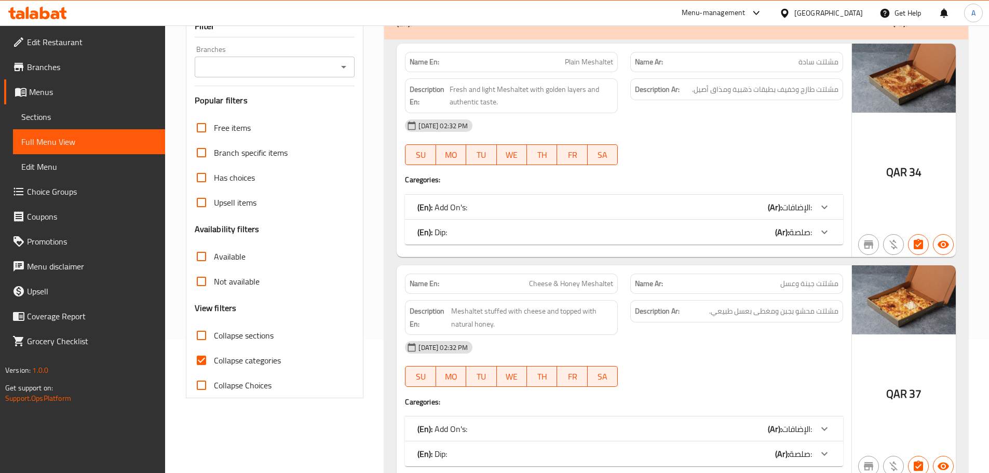
scroll to position [208, 0]
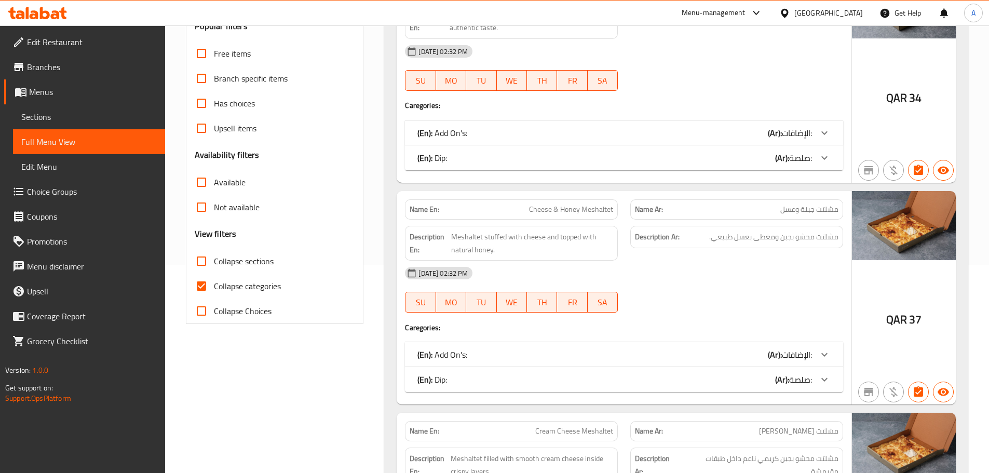
click at [200, 280] on input "Collapse categories" at bounding box center [201, 286] width 25 height 25
checkbox input "false"
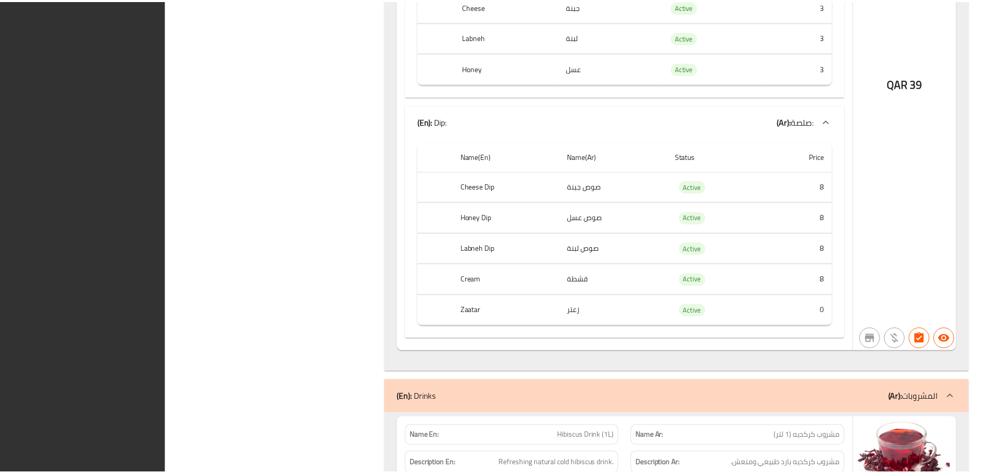
scroll to position [6372, 0]
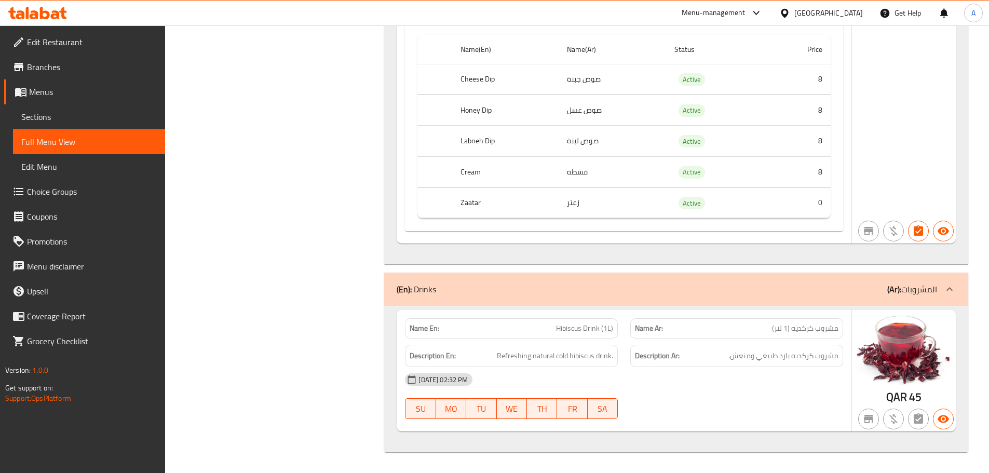
click at [38, 116] on span "Sections" at bounding box center [88, 117] width 135 height 12
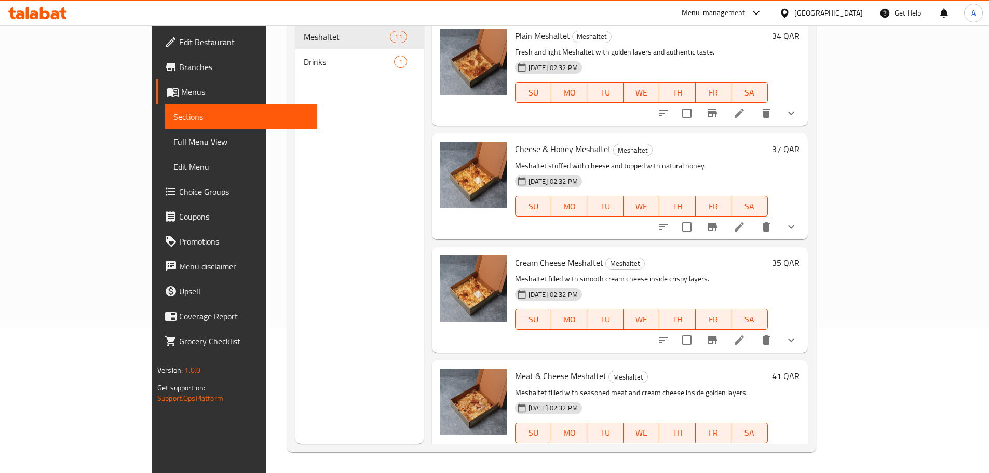
scroll to position [145, 0]
click at [179, 196] on span "Choice Groups" at bounding box center [244, 191] width 130 height 12
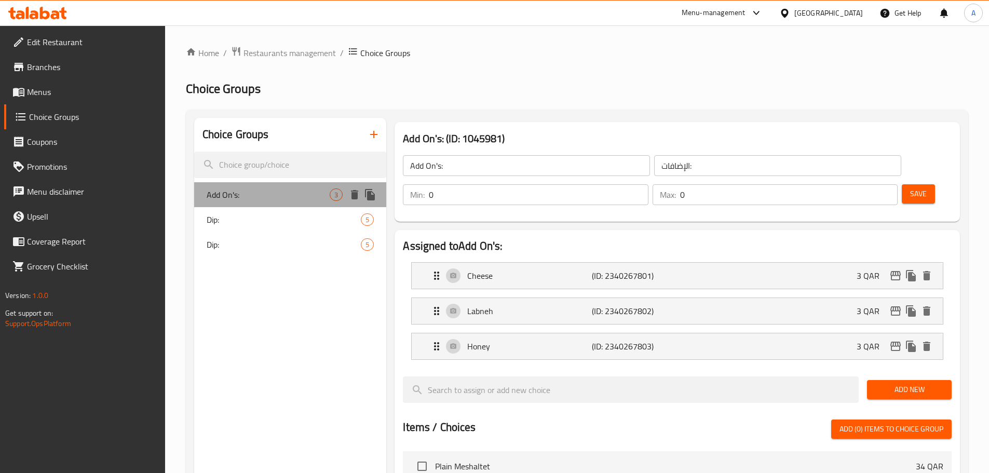
click at [268, 198] on span "Add On's:" at bounding box center [269, 194] width 124 height 12
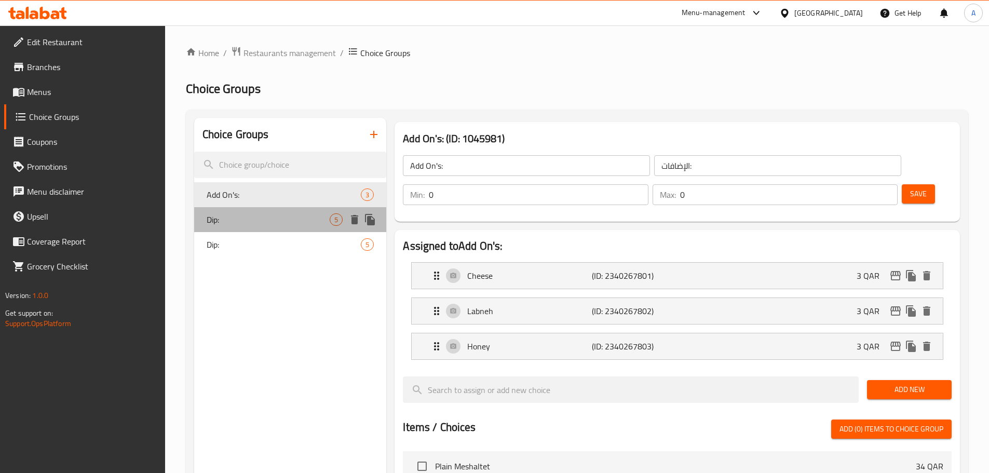
click at [260, 225] on span "Dip:" at bounding box center [269, 219] width 124 height 12
type input "Dip:"
type input "صلصة:"
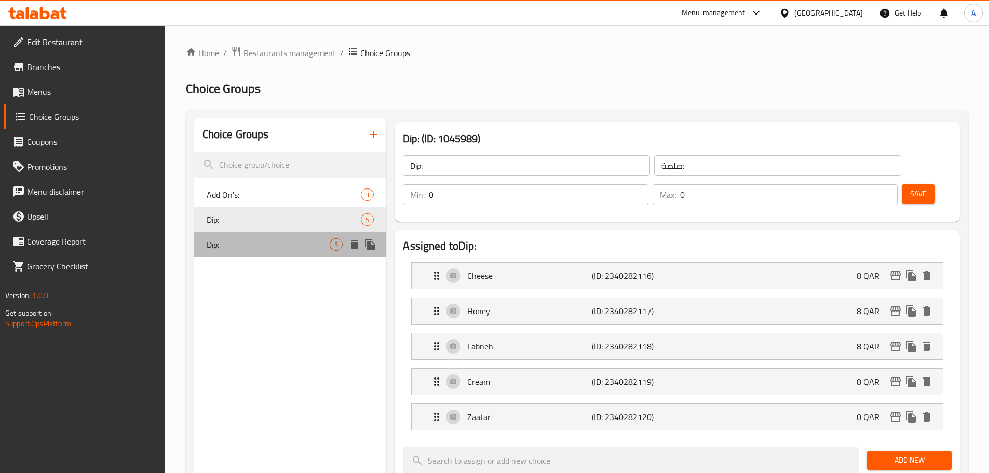
click at [237, 253] on div "Dip: 5" at bounding box center [290, 244] width 193 height 25
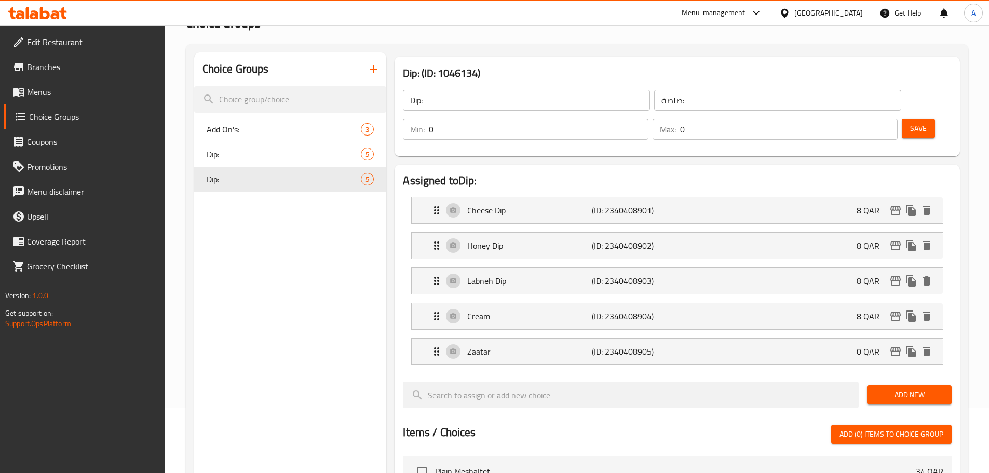
scroll to position [104, 0]
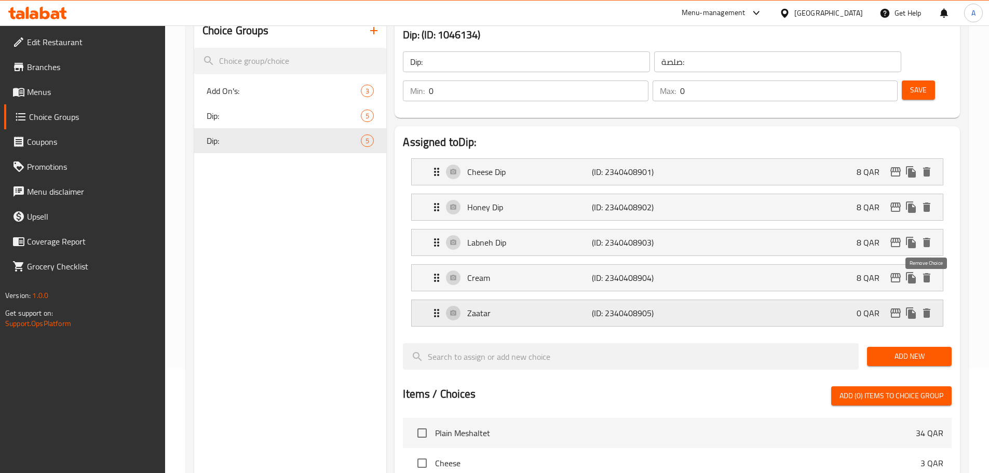
click at [927, 308] on icon "delete" at bounding box center [926, 312] width 7 height 9
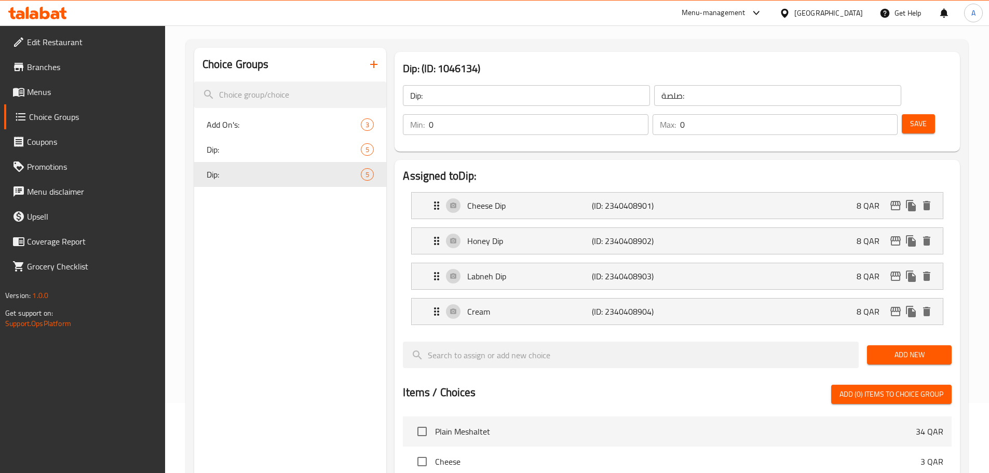
scroll to position [52, 0]
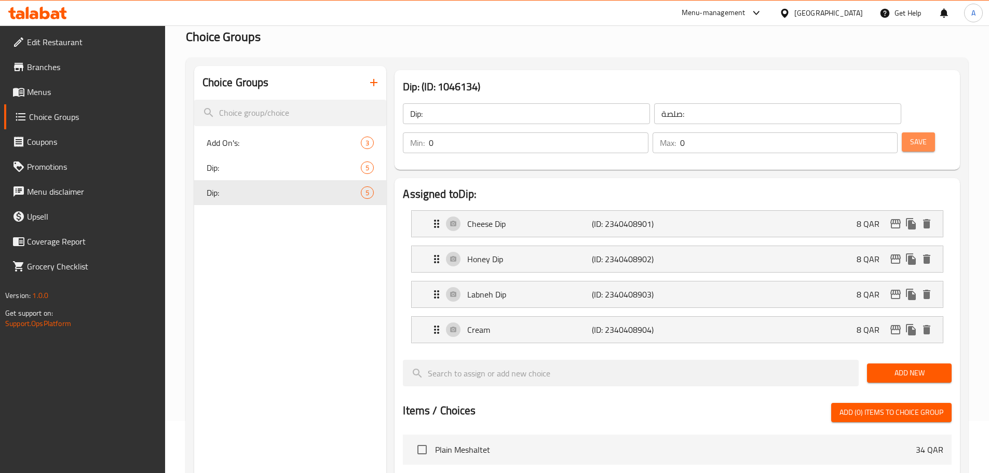
click at [910, 135] on span "Save" at bounding box center [918, 141] width 17 height 13
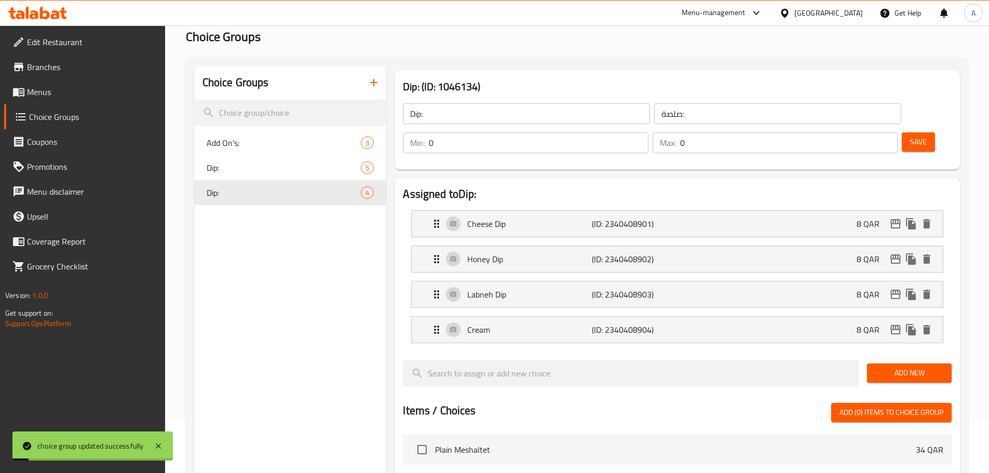
click at [91, 91] on span "Menus" at bounding box center [92, 92] width 130 height 12
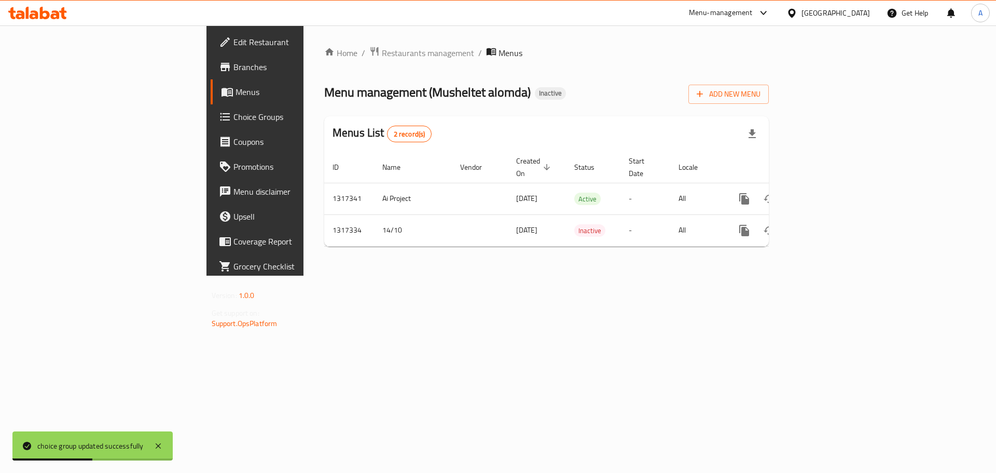
click at [569, 276] on div "Home / Restaurants management / Menus Menu management ( Musheltet alomda ) Inac…" at bounding box center [547, 150] width 486 height 250
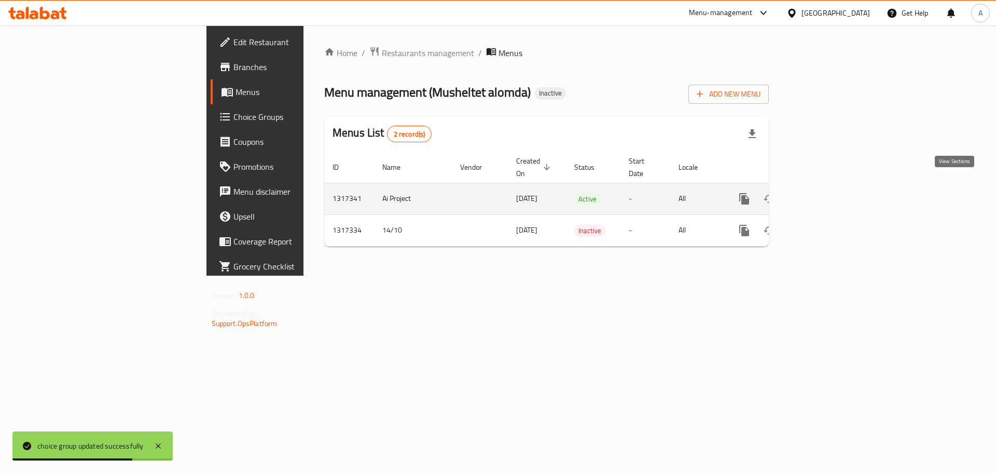
click at [826, 193] on icon "enhanced table" at bounding box center [819, 199] width 12 height 12
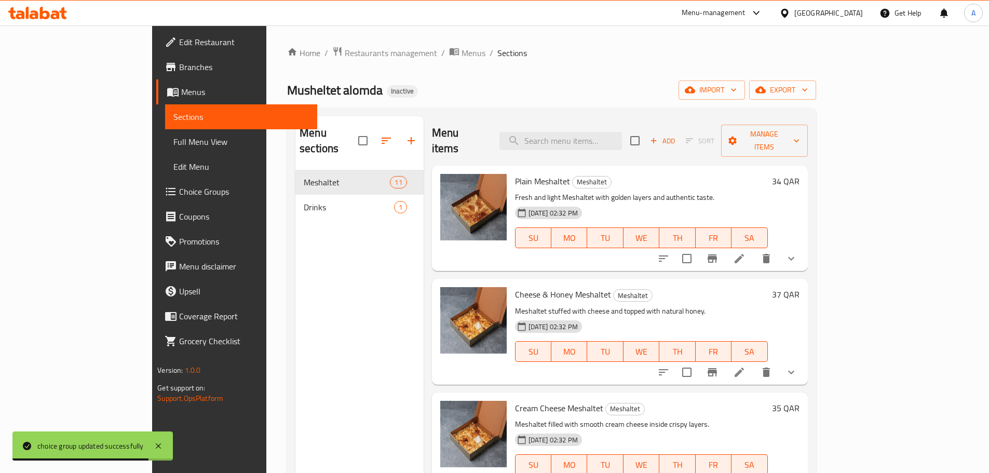
click at [173, 144] on span "Full Menu View" at bounding box center [240, 141] width 135 height 12
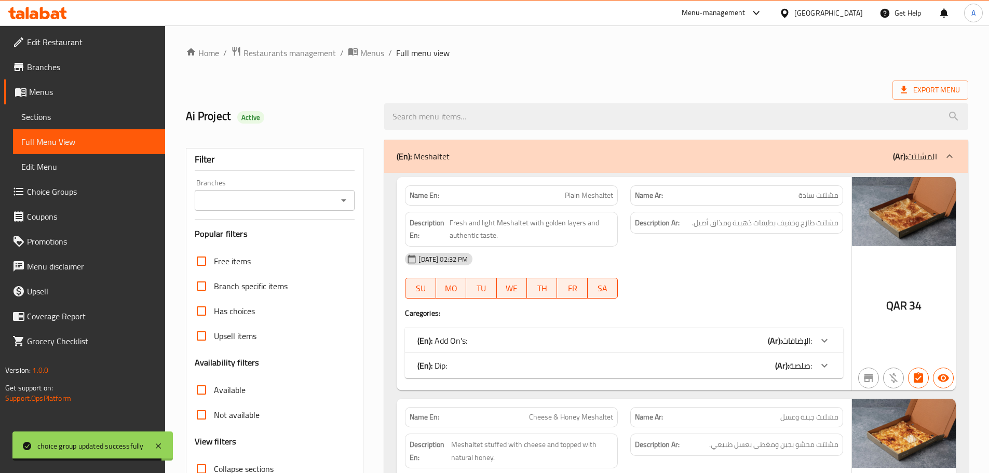
scroll to position [156, 0]
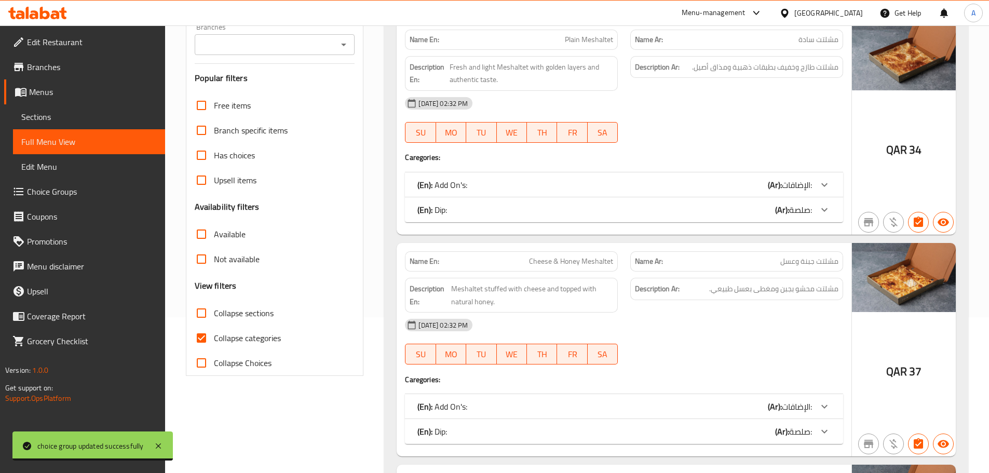
click at [200, 306] on input "Collapse sections" at bounding box center [201, 312] width 25 height 25
checkbox input "true"
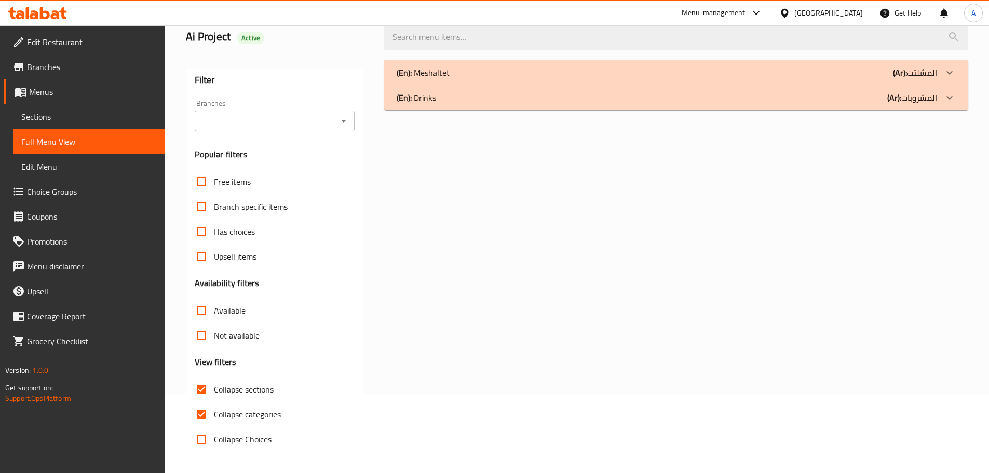
scroll to position [79, 0]
click at [202, 337] on input "Not available" at bounding box center [201, 335] width 25 height 25
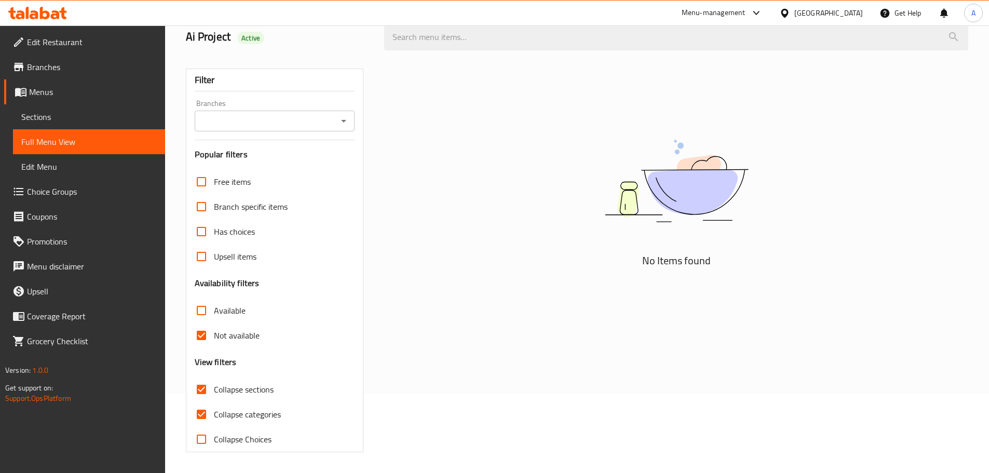
click at [189, 327] on input "Not available" at bounding box center [201, 335] width 25 height 25
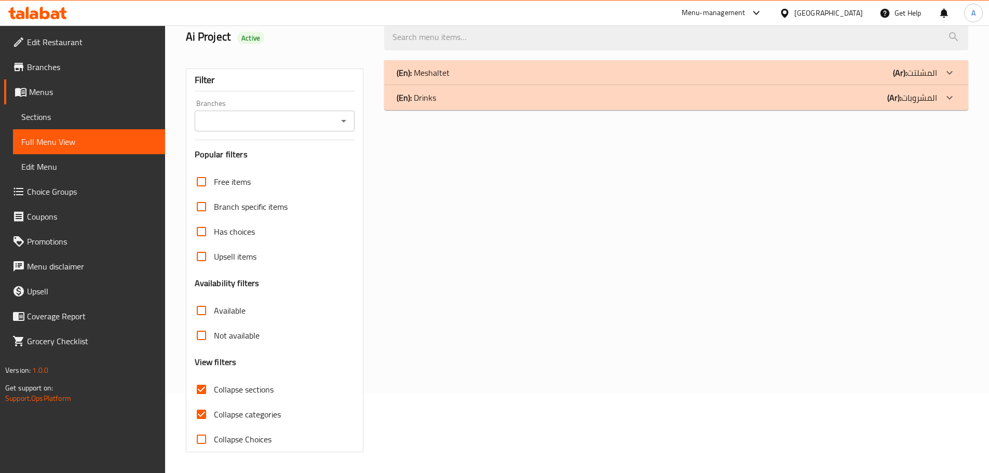
click at [199, 339] on input "Not available" at bounding box center [201, 335] width 25 height 25
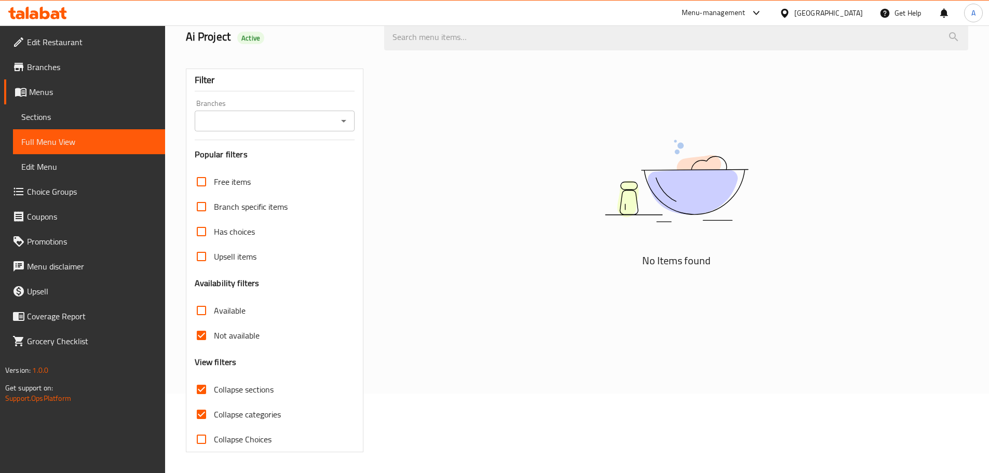
click at [202, 341] on input "Not available" at bounding box center [201, 335] width 25 height 25
checkbox input "false"
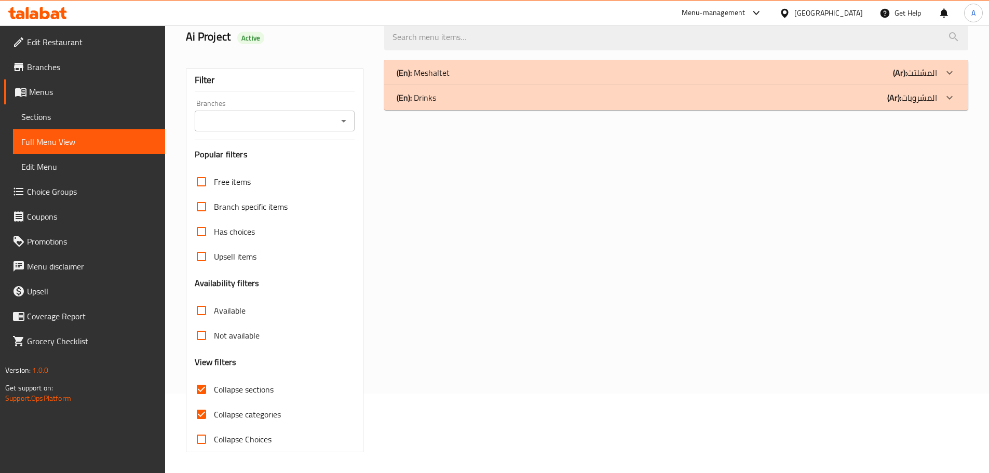
click at [208, 424] on input "Collapse categories" at bounding box center [201, 414] width 25 height 25
checkbox input "false"
click at [203, 394] on input "Collapse sections" at bounding box center [201, 389] width 25 height 25
checkbox input "false"
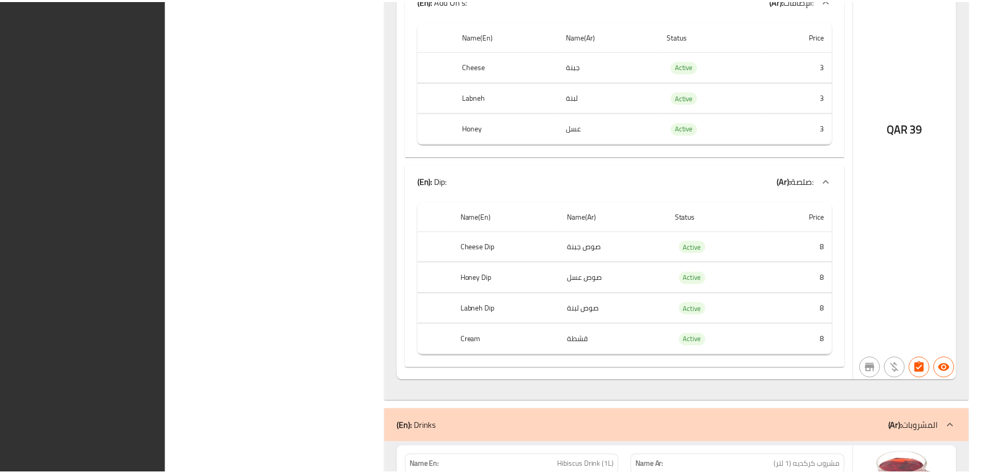
scroll to position [6032, 0]
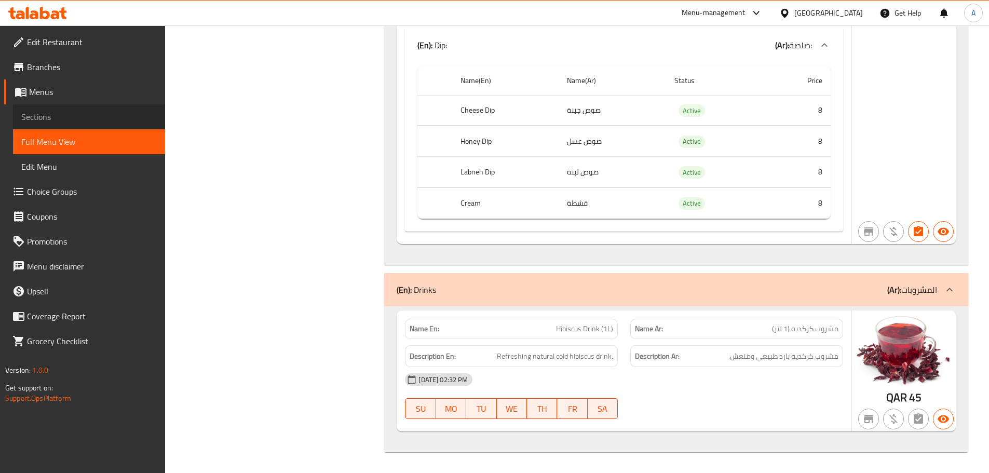
click at [119, 126] on link "Sections" at bounding box center [89, 116] width 152 height 25
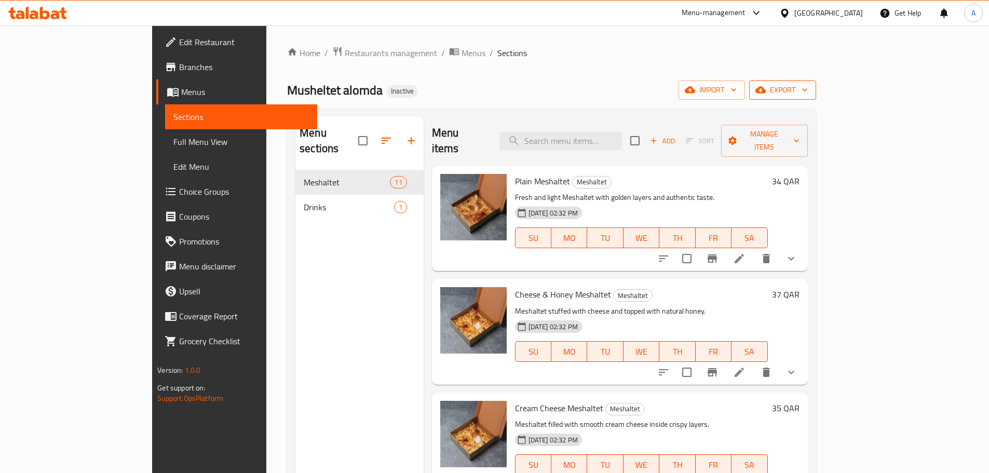
click at [808, 91] on span "export" at bounding box center [782, 90] width 50 height 13
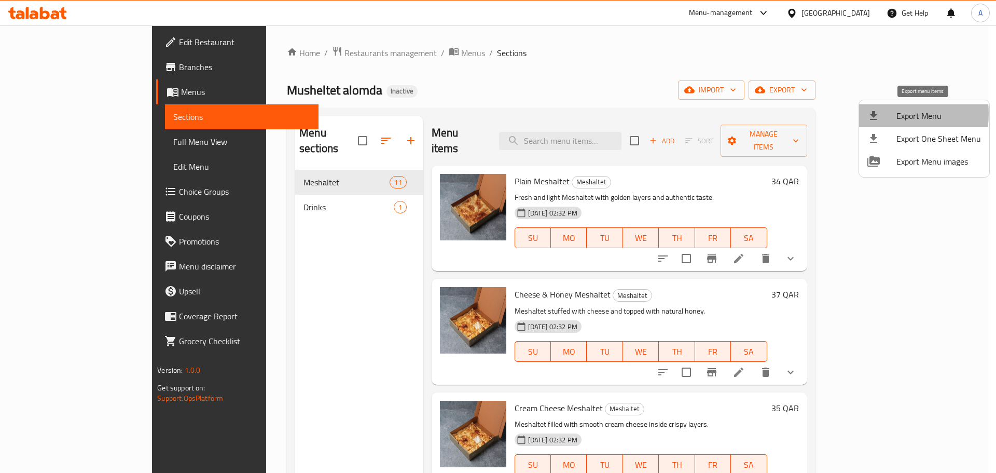
click at [891, 114] on div at bounding box center [882, 116] width 29 height 12
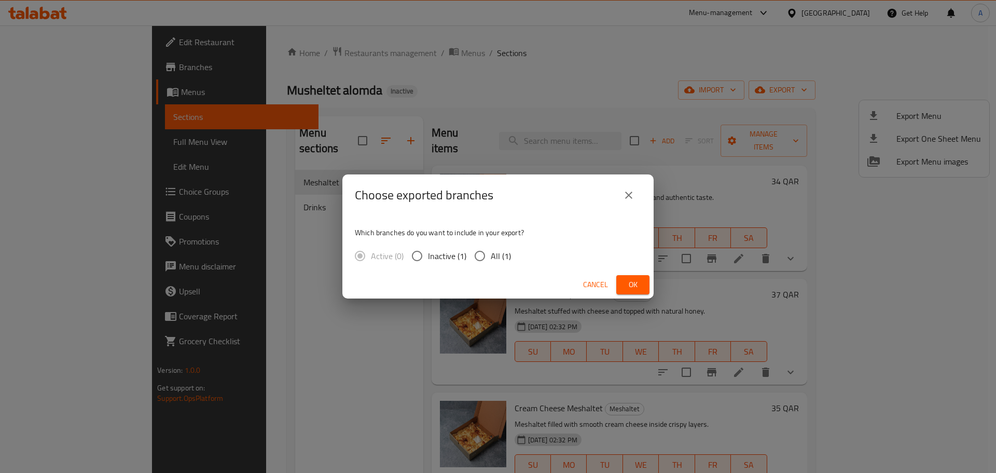
click at [500, 256] on span "All (1)" at bounding box center [501, 256] width 20 height 12
click at [491, 256] on input "All (1)" at bounding box center [480, 256] width 22 height 22
radio input "true"
click at [633, 283] on span "Ok" at bounding box center [633, 284] width 17 height 13
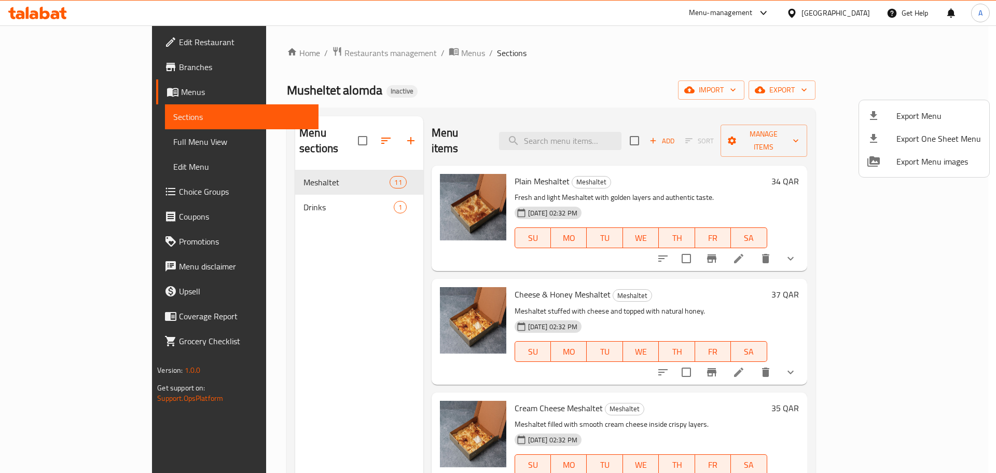
click at [552, 291] on div at bounding box center [498, 236] width 996 height 473
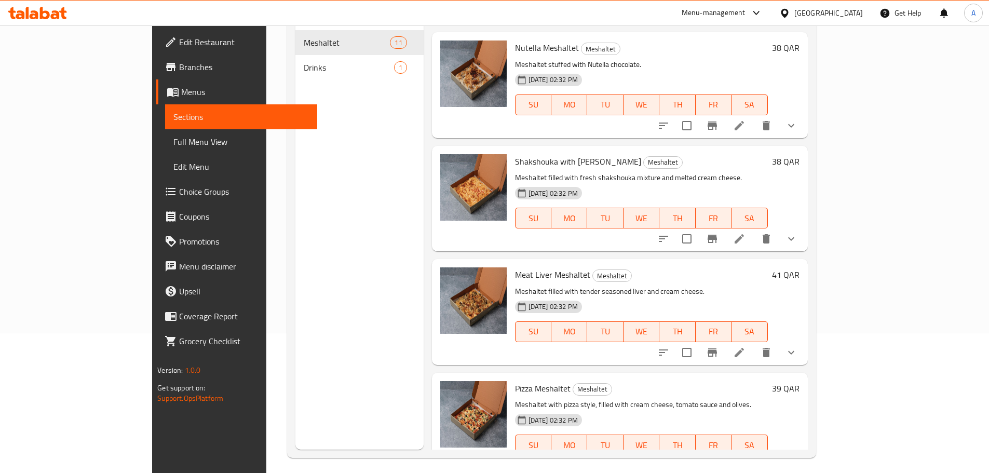
scroll to position [145, 0]
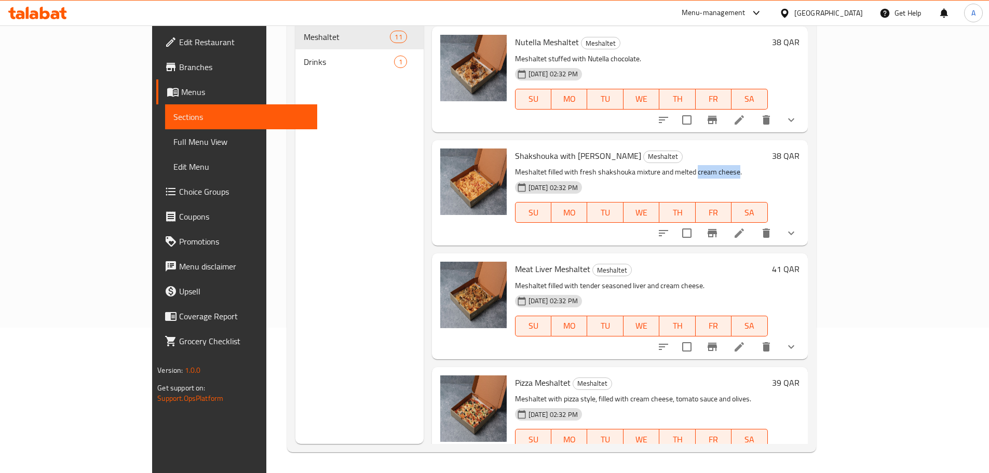
drag, startPoint x: 658, startPoint y: 145, endPoint x: 698, endPoint y: 144, distance: 40.5
click at [698, 166] on p "Meshaltet filled with fresh shakshouka mixture and melted cream cheese." at bounding box center [641, 172] width 253 height 13
drag, startPoint x: 562, startPoint y: 258, endPoint x: 663, endPoint y: 258, distance: 100.7
click at [663, 279] on p "Meshaltet filled with tender seasoned liver and cream cheese." at bounding box center [641, 285] width 253 height 13
click at [857, 7] on div "Qatar" at bounding box center [828, 12] width 69 height 11
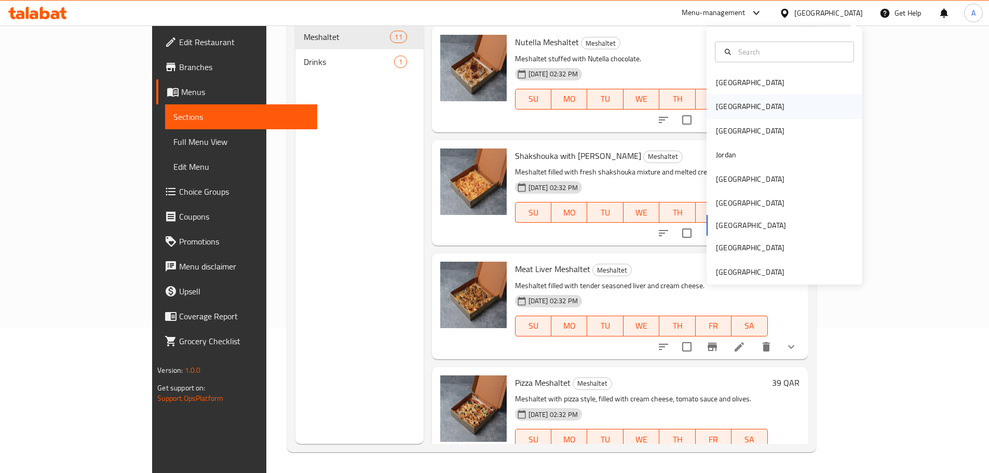
click at [725, 102] on div "[GEOGRAPHIC_DATA]" at bounding box center [750, 106] width 69 height 11
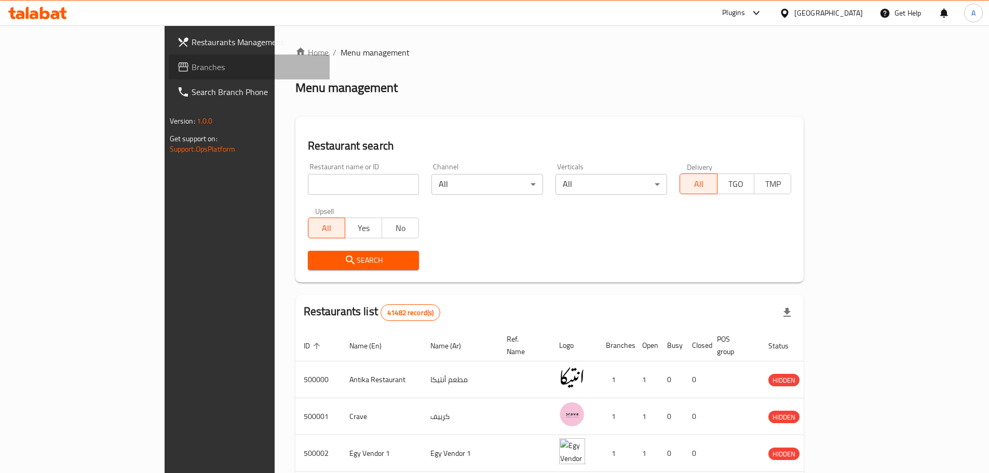
drag, startPoint x: 94, startPoint y: 61, endPoint x: 140, endPoint y: 33, distance: 53.1
click at [192, 62] on span "Branches" at bounding box center [257, 67] width 130 height 12
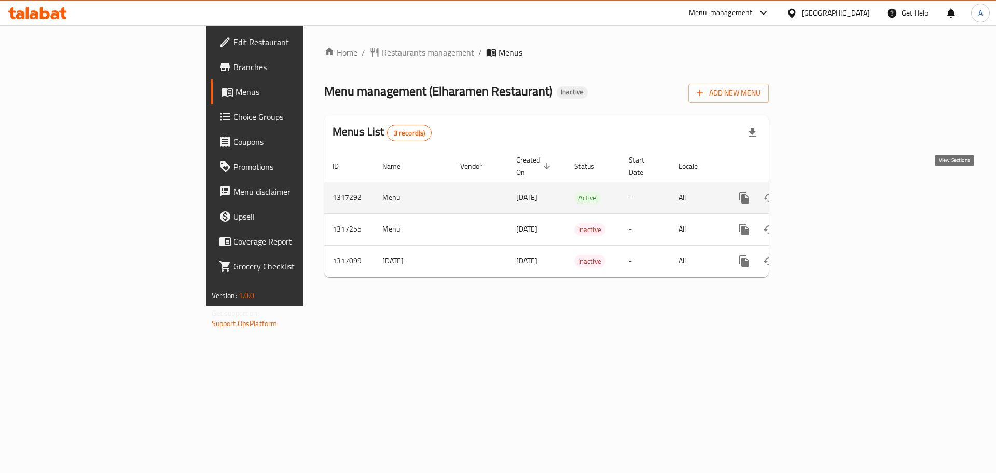
click at [826, 192] on icon "enhanced table" at bounding box center [819, 198] width 12 height 12
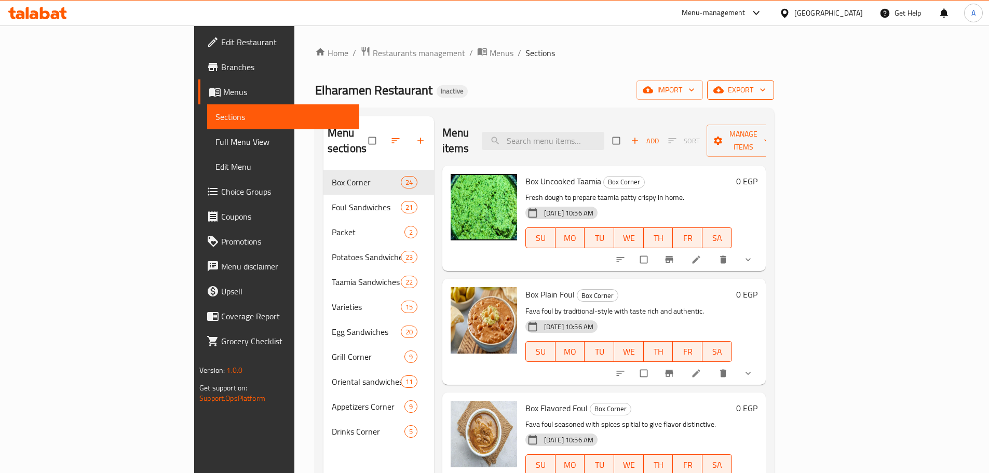
click at [765, 87] on span "export" at bounding box center [740, 90] width 50 height 13
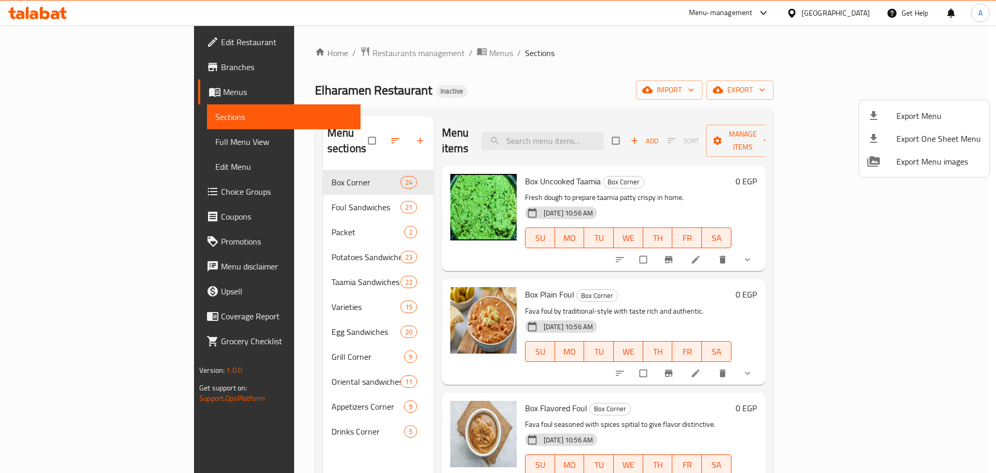
click at [924, 102] on ul "Export Menu Export One Sheet Menu Export Menu images" at bounding box center [924, 138] width 130 height 77
click at [923, 113] on span "Export Menu" at bounding box center [939, 116] width 85 height 12
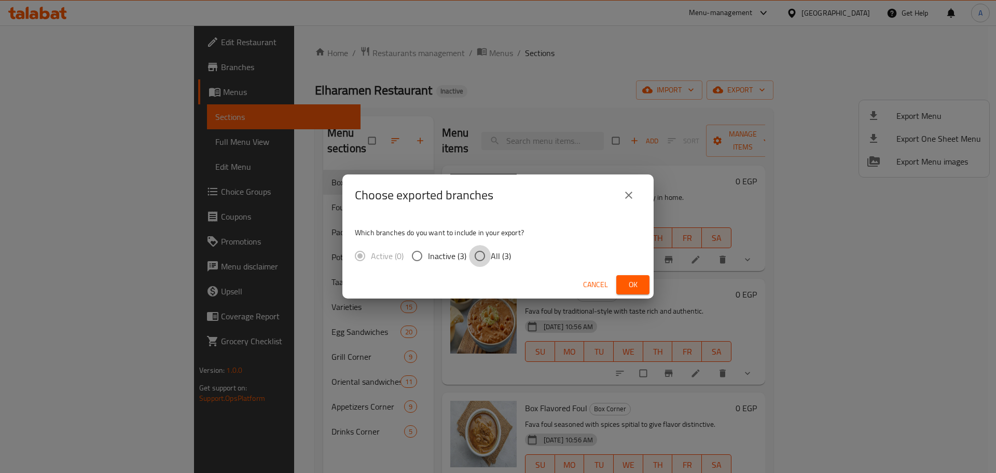
click at [486, 259] on input "All (3)" at bounding box center [480, 256] width 22 height 22
radio input "true"
click at [640, 284] on span "Ok" at bounding box center [633, 284] width 17 height 13
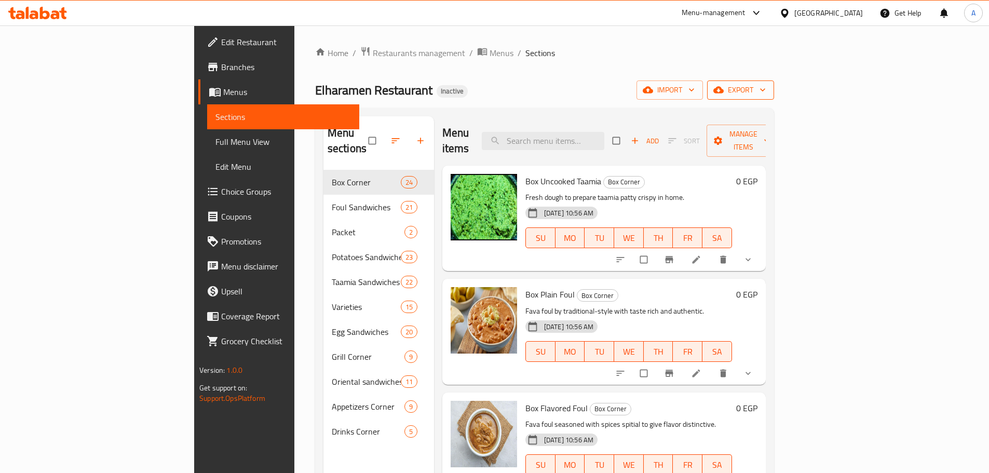
click at [768, 89] on icon "button" at bounding box center [762, 90] width 10 height 10
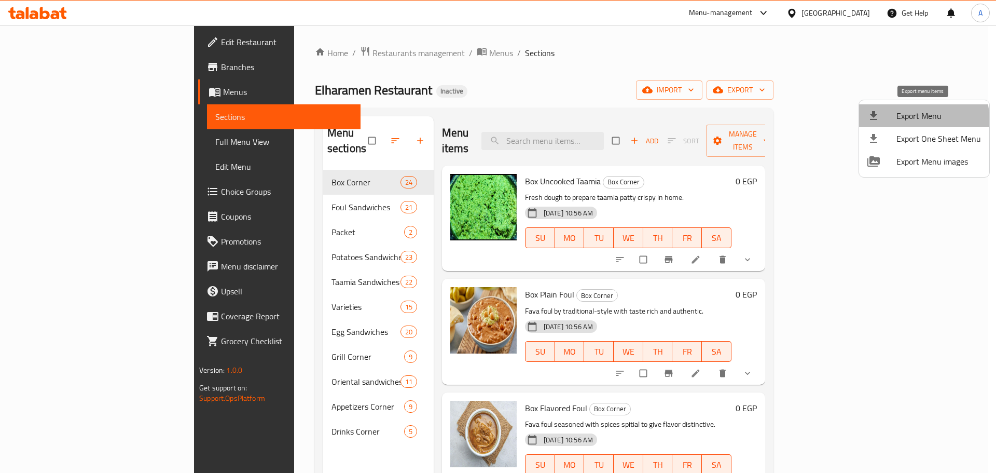
click at [904, 122] on span "Export Menu" at bounding box center [939, 116] width 85 height 12
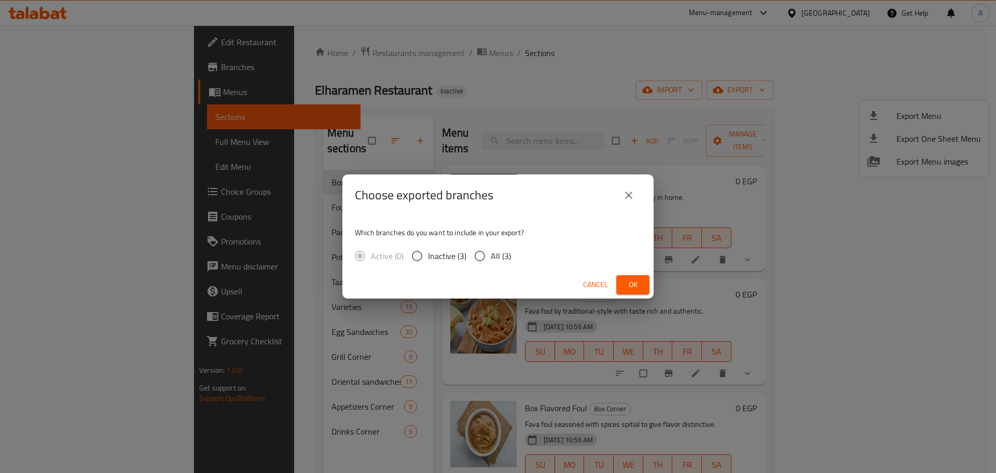
click at [505, 254] on span "All (3)" at bounding box center [501, 256] width 20 height 12
click at [491, 254] on input "All (3)" at bounding box center [480, 256] width 22 height 22
radio input "true"
click at [625, 282] on span "Ok" at bounding box center [633, 284] width 17 height 13
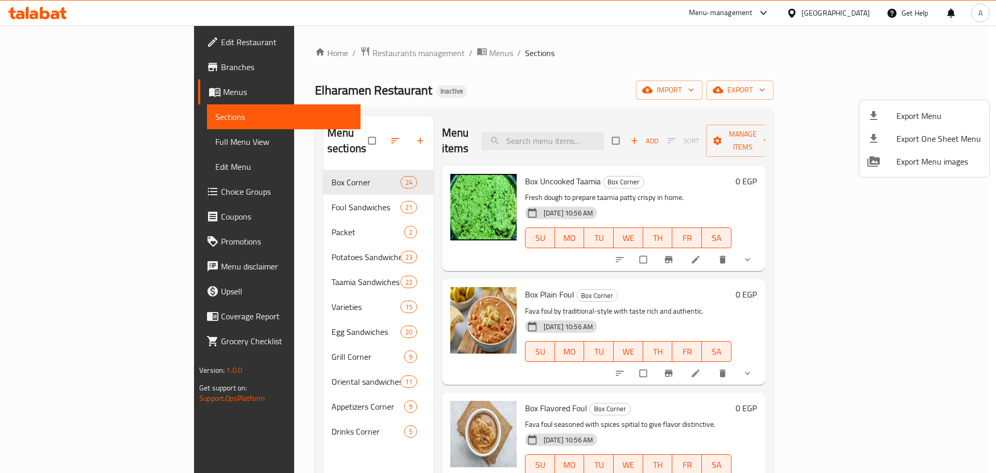
click at [620, 134] on div at bounding box center [498, 236] width 996 height 473
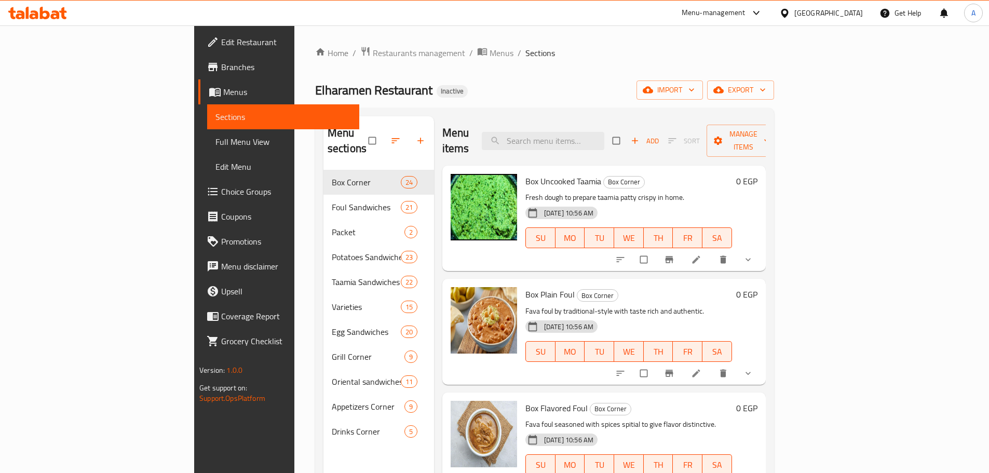
click at [604, 134] on input "search" at bounding box center [543, 141] width 122 height 18
paste input "Potato Packet"
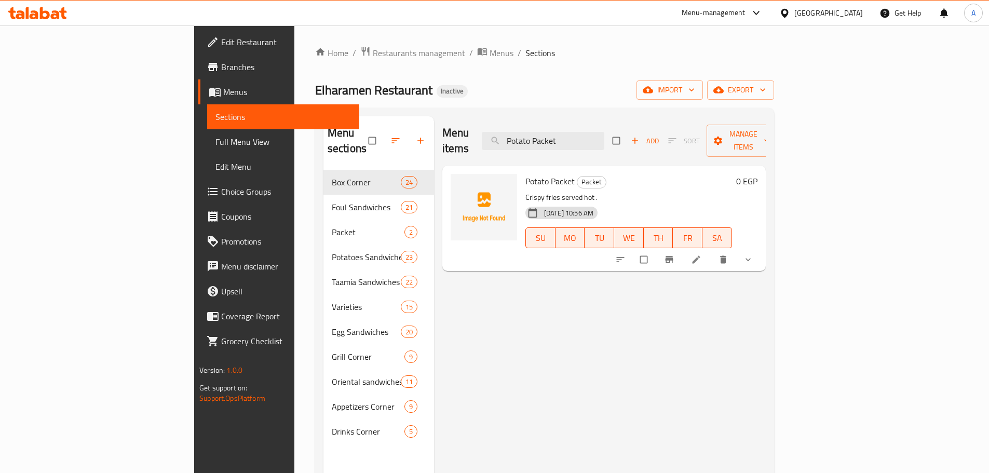
click at [596, 120] on div "Menu items Potato Packet Add Sort Manage items" at bounding box center [603, 140] width 323 height 49
click at [597, 132] on input "Potato Packet" at bounding box center [543, 141] width 122 height 18
paste input "epsi"
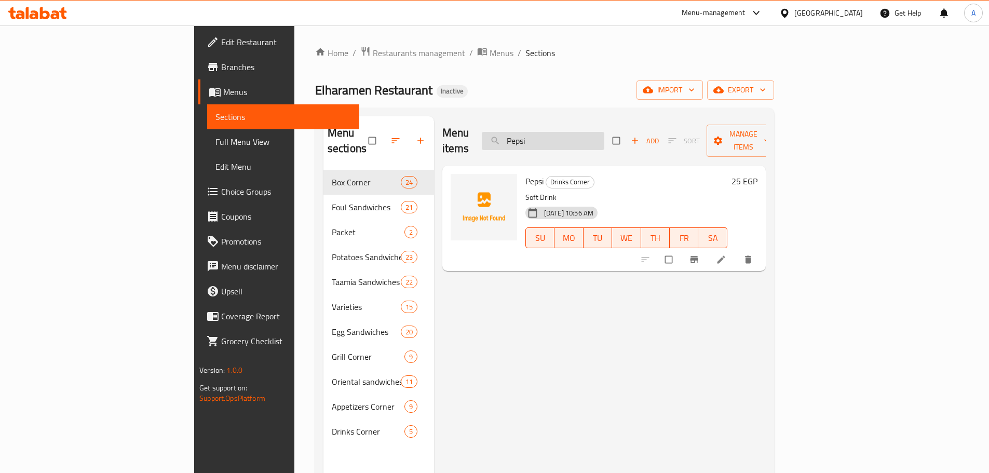
click at [604, 132] on input "Pepsi" at bounding box center [543, 141] width 122 height 18
drag, startPoint x: 608, startPoint y: 128, endPoint x: 610, endPoint y: 133, distance: 6.1
click at [604, 132] on input "Pepsi" at bounding box center [543, 141] width 122 height 18
paste input "ickled Olives"
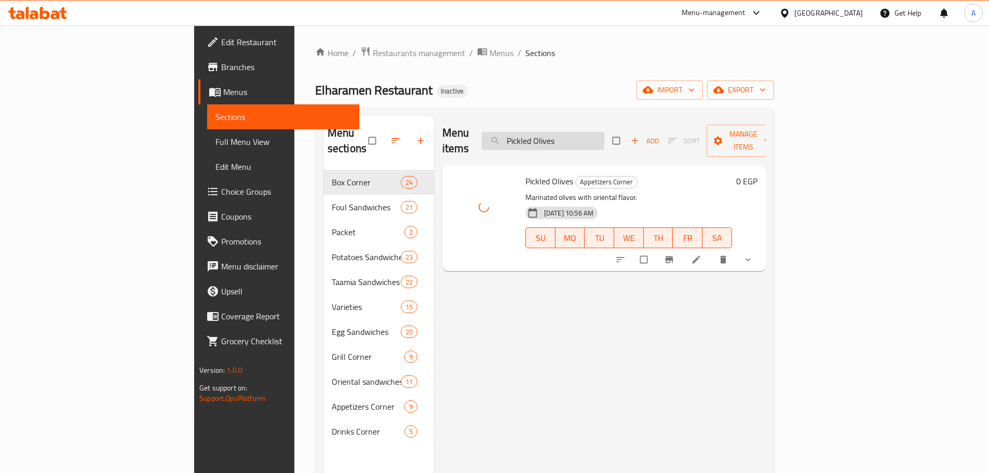
click at [604, 133] on input "Pickled Olives" at bounding box center [543, 141] width 122 height 18
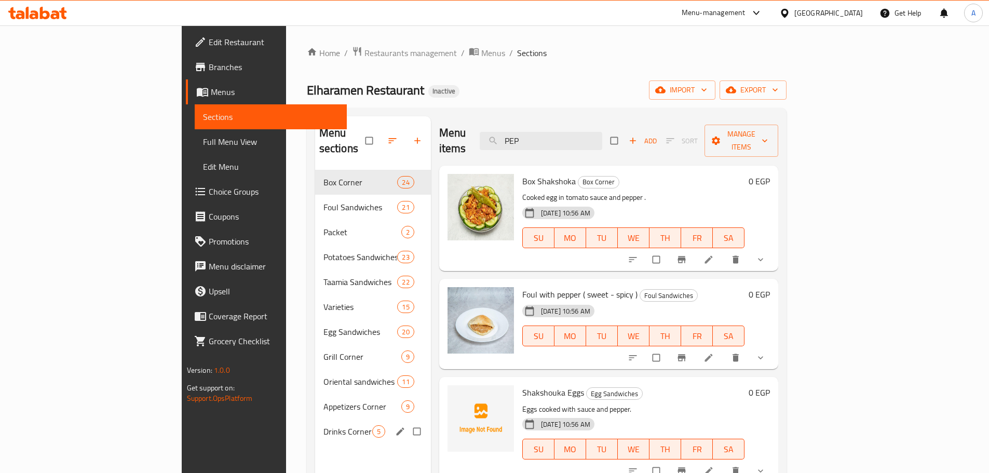
click at [315, 419] on div "Drinks Corner 5" at bounding box center [373, 431] width 116 height 25
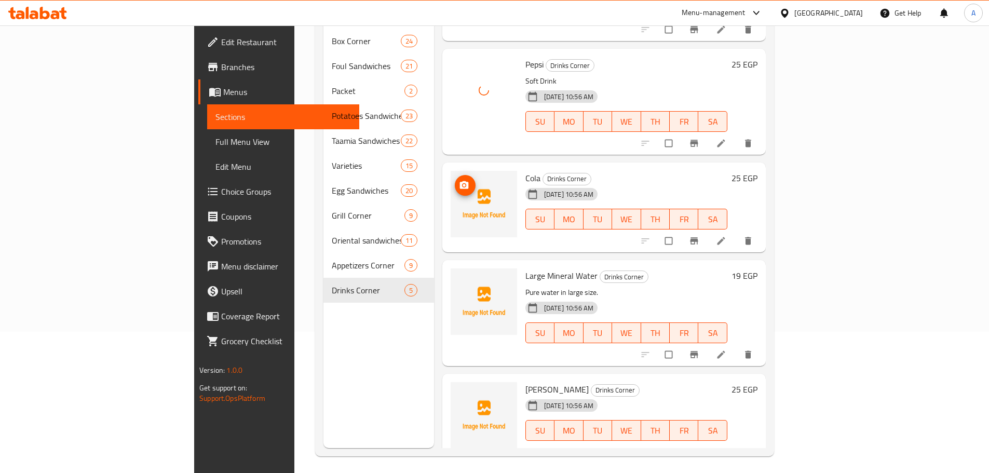
scroll to position [145, 0]
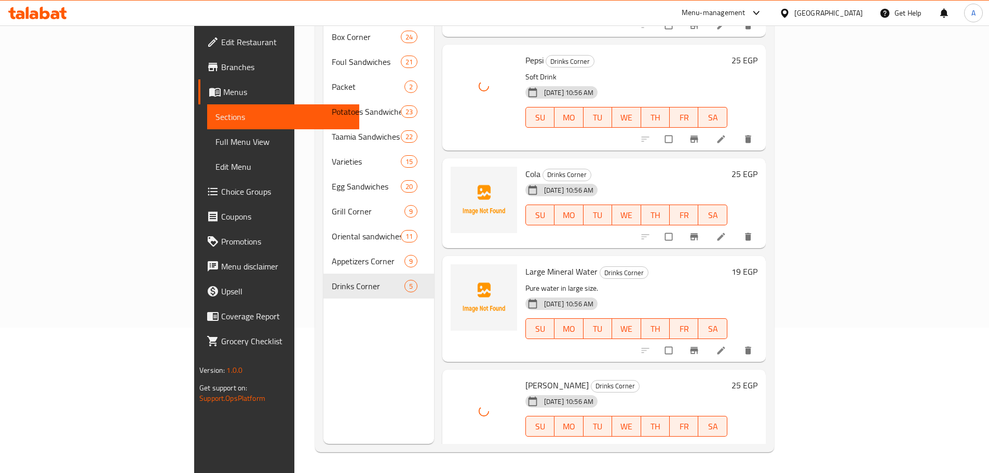
click at [525, 166] on span "Cola" at bounding box center [532, 174] width 15 height 16
copy h6 "Cola"
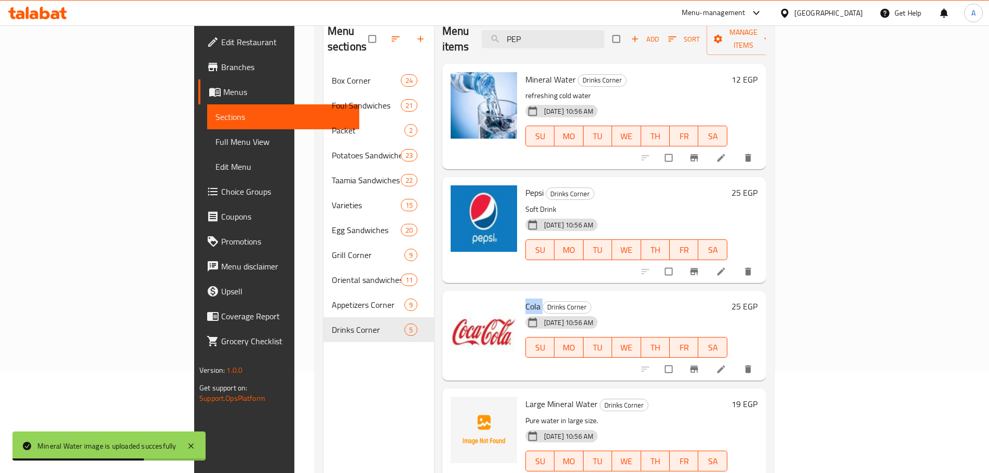
scroll to position [42, 0]
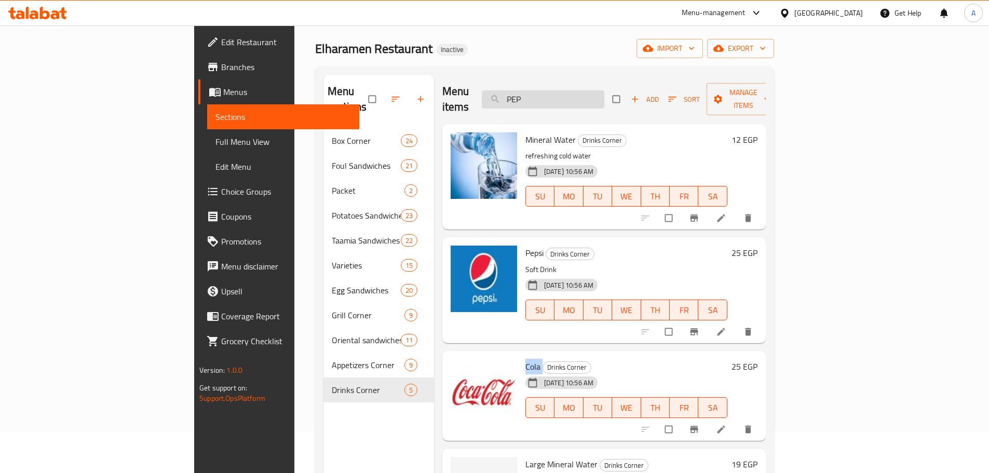
click at [604, 90] on input "PEP" at bounding box center [543, 99] width 122 height 18
paste input "otato Packet"
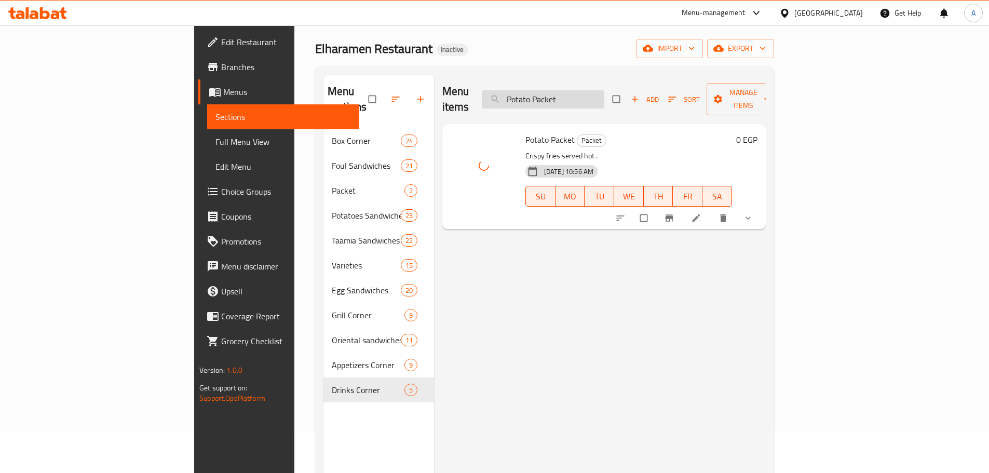
click at [578, 90] on input "Potato Packet" at bounding box center [543, 99] width 122 height 18
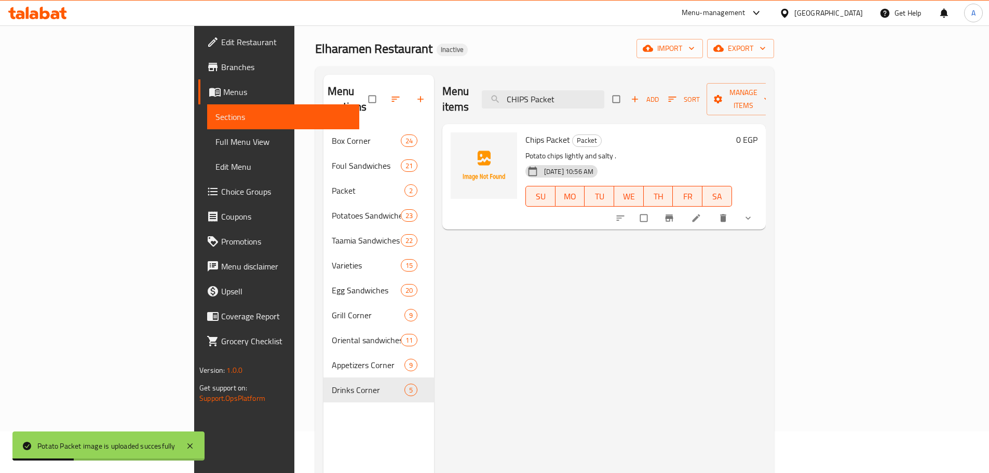
type input "CHIPS Packet"
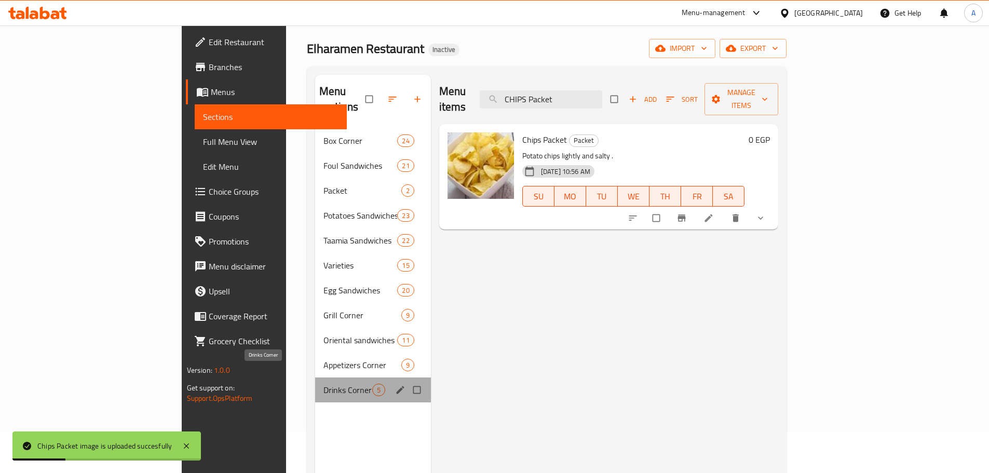
click at [323, 384] on span "Drinks Corner" at bounding box center [347, 390] width 49 height 12
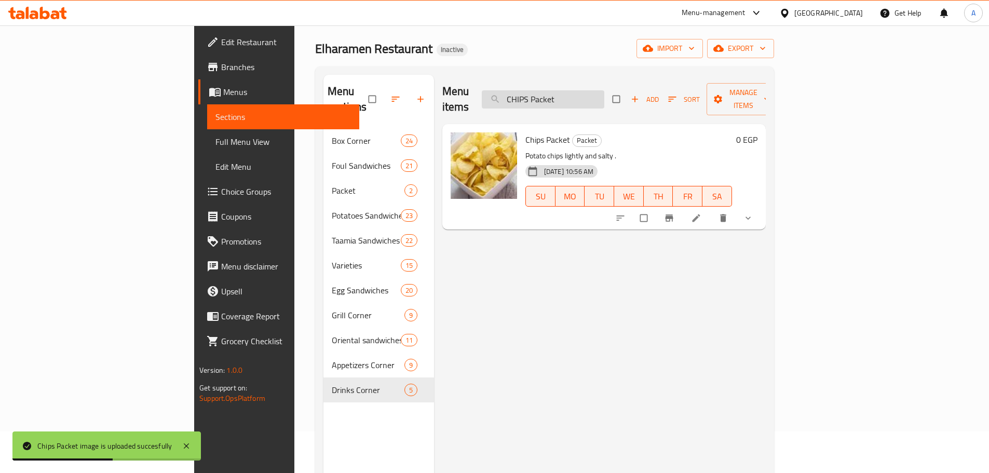
click at [592, 90] on input "CHIPS Packet" at bounding box center [543, 99] width 122 height 18
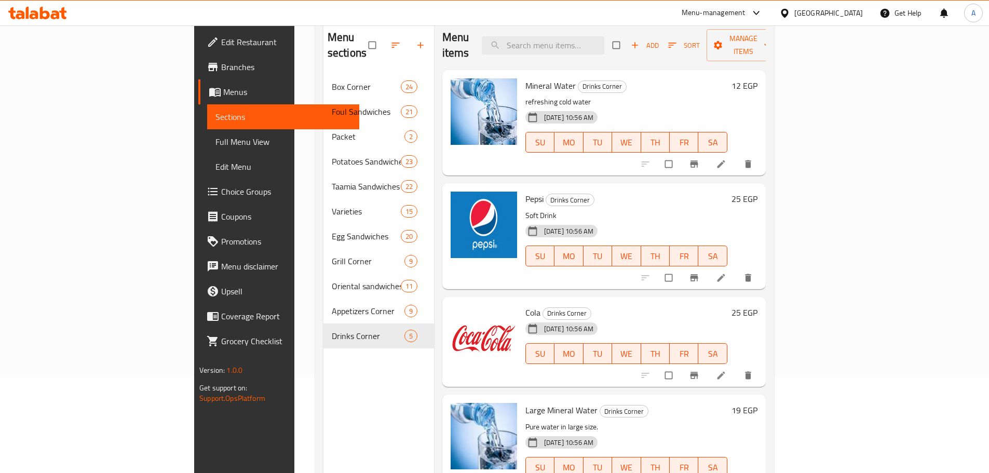
scroll to position [0, 0]
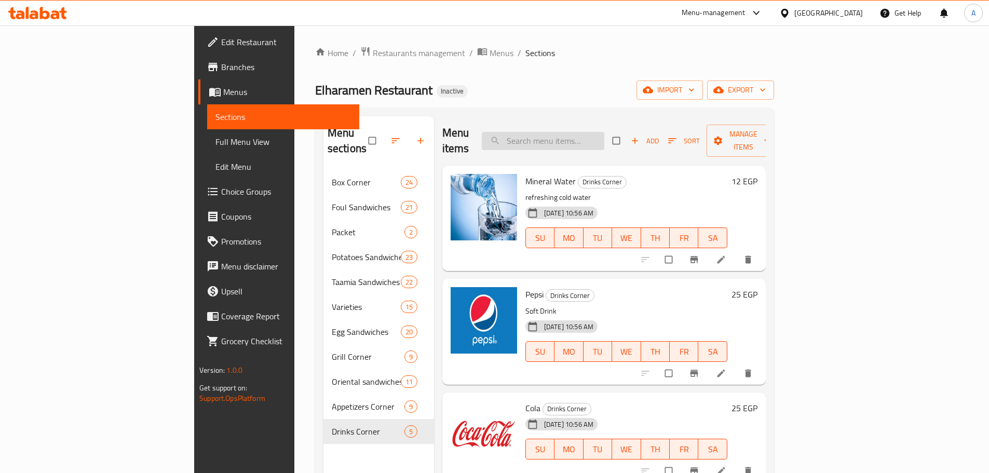
click at [604, 132] on input "search" at bounding box center [543, 141] width 122 height 18
paste input "Fried Cheese Dish"
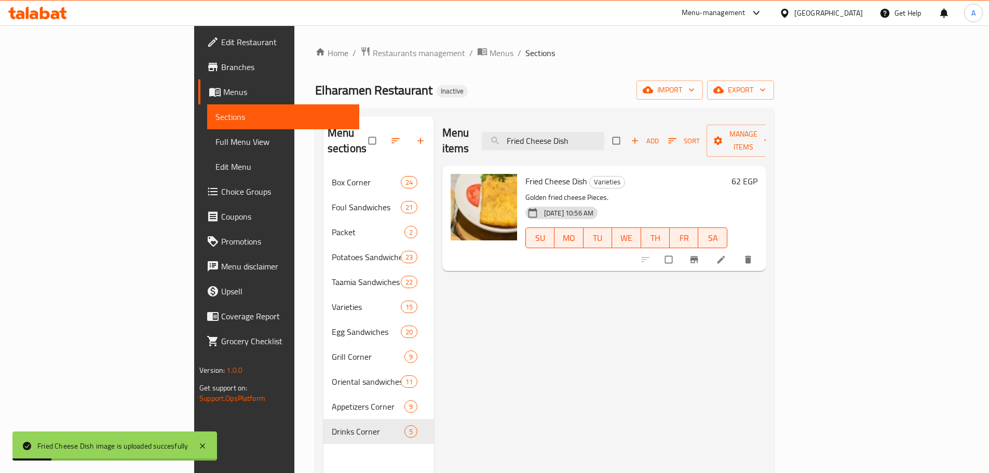
click at [583, 298] on div "Menu items Fried Cheese Dish Add Sort Manage items Fried Cheese Dish Varieties …" at bounding box center [600, 352] width 332 height 473
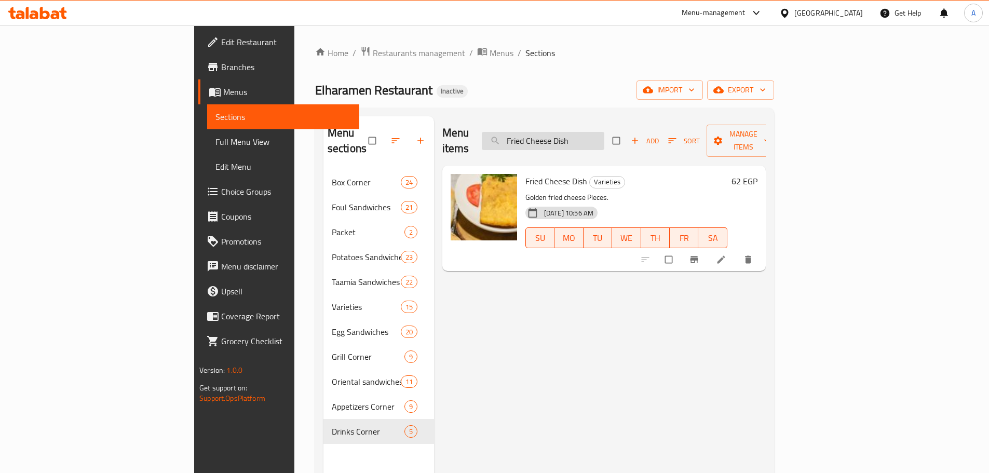
click at [597, 140] on input "Fried Cheese Dish" at bounding box center [543, 141] width 122 height 18
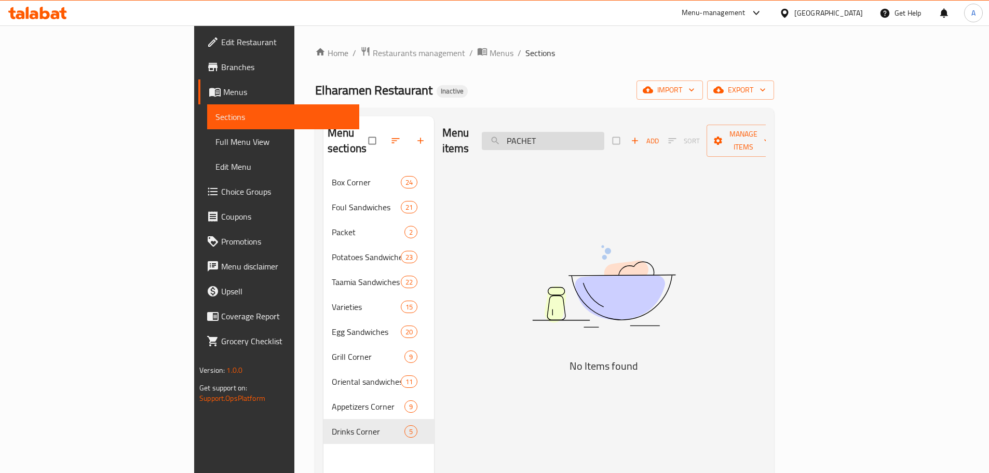
click at [594, 133] on input "PACHET" at bounding box center [543, 141] width 122 height 18
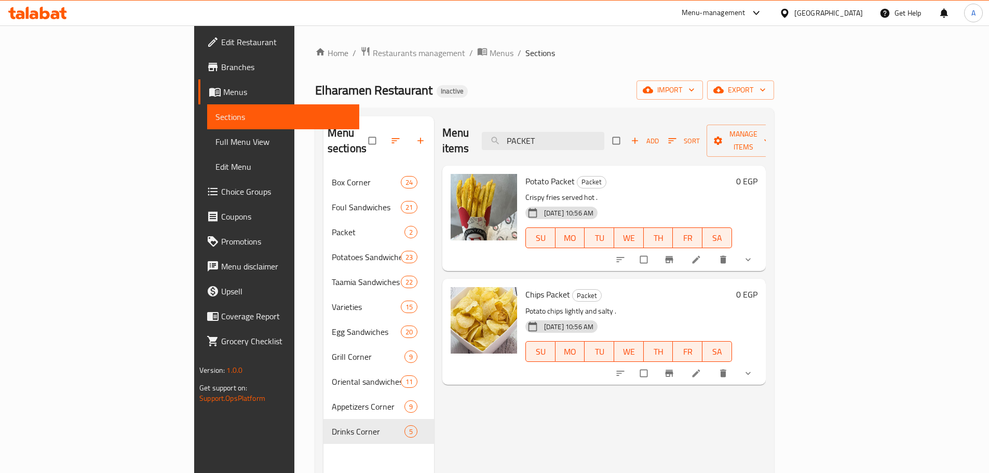
type input "PACKET"
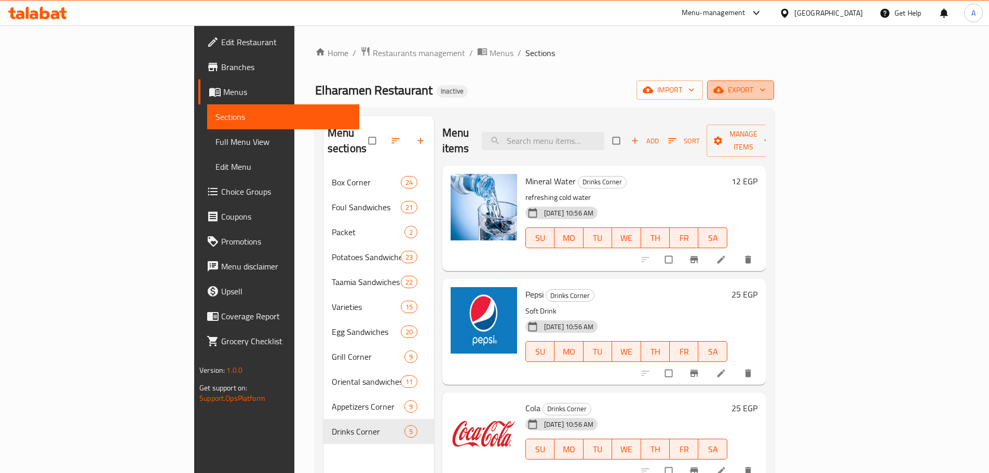
click at [765, 88] on span "export" at bounding box center [740, 90] width 50 height 13
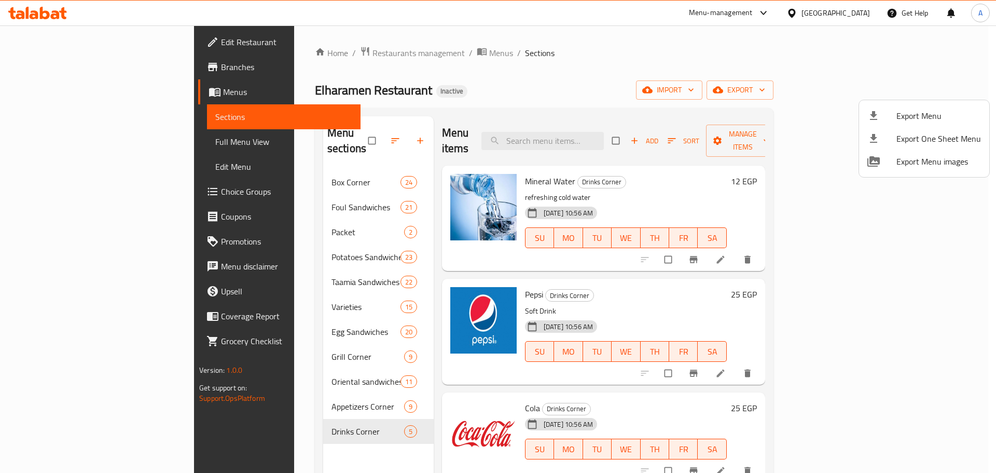
click at [921, 113] on span "Export Menu" at bounding box center [939, 116] width 85 height 12
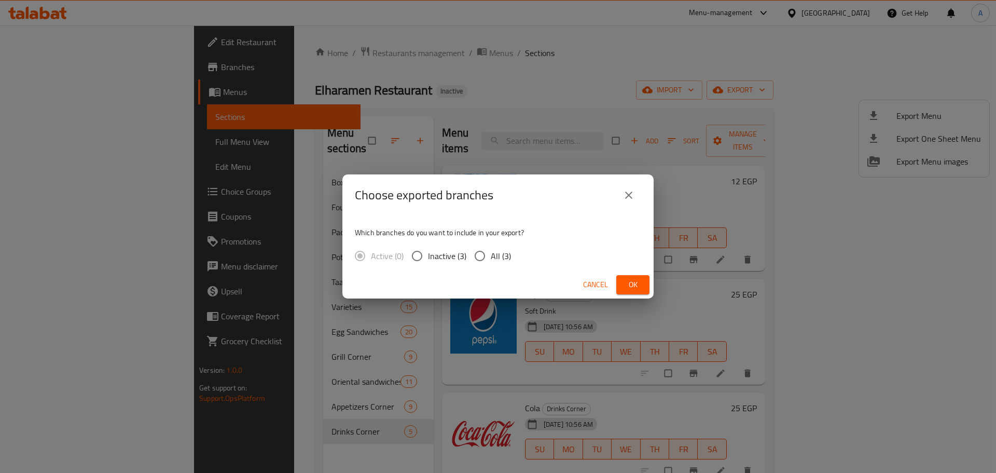
click at [484, 259] on input "All (3)" at bounding box center [480, 256] width 22 height 22
radio input "true"
click at [643, 290] on button "Ok" at bounding box center [633, 284] width 33 height 19
